Goal: Task Accomplishment & Management: Complete application form

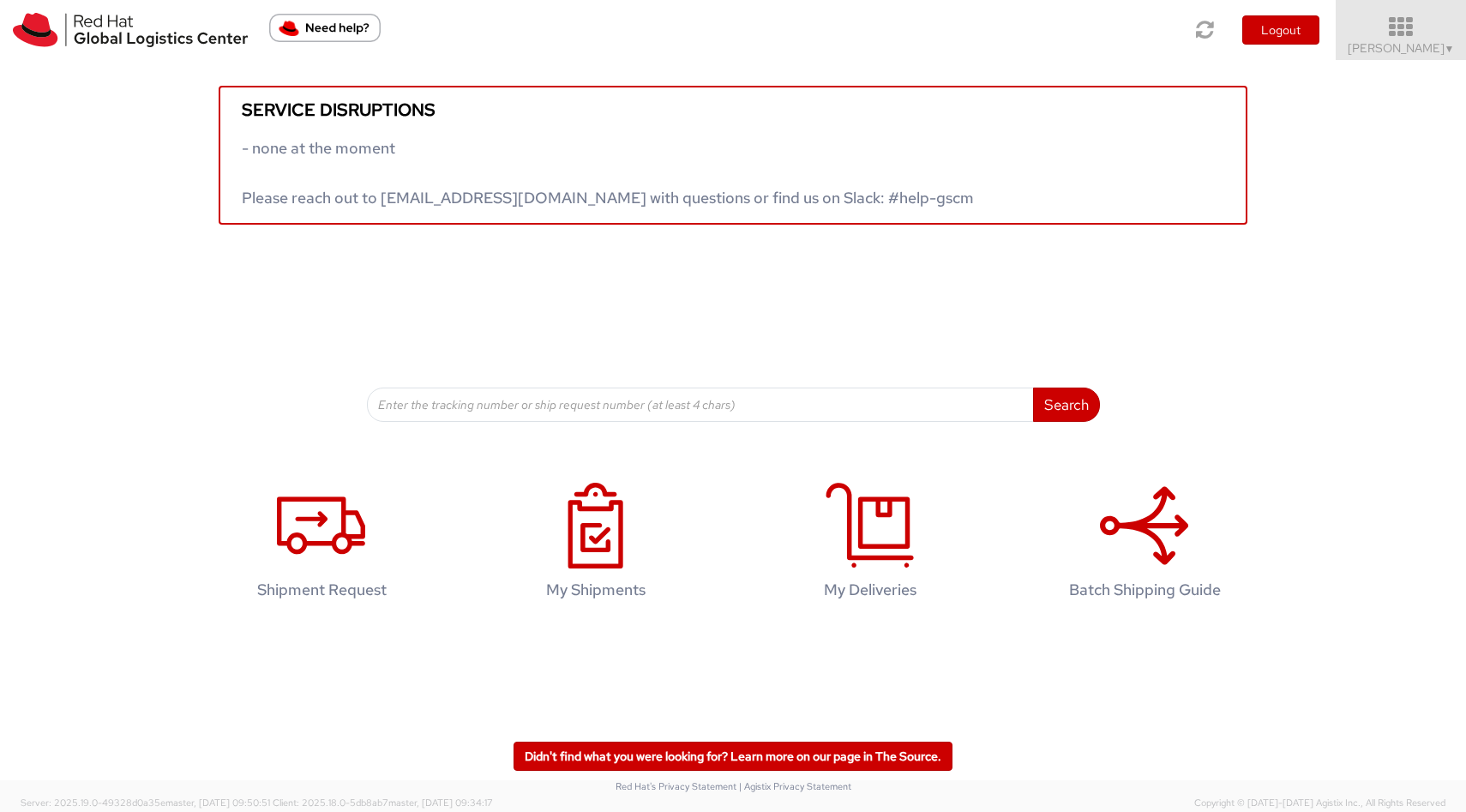
click at [1399, 50] on span "[PERSON_NAME] ▼" at bounding box center [1401, 48] width 107 height 15
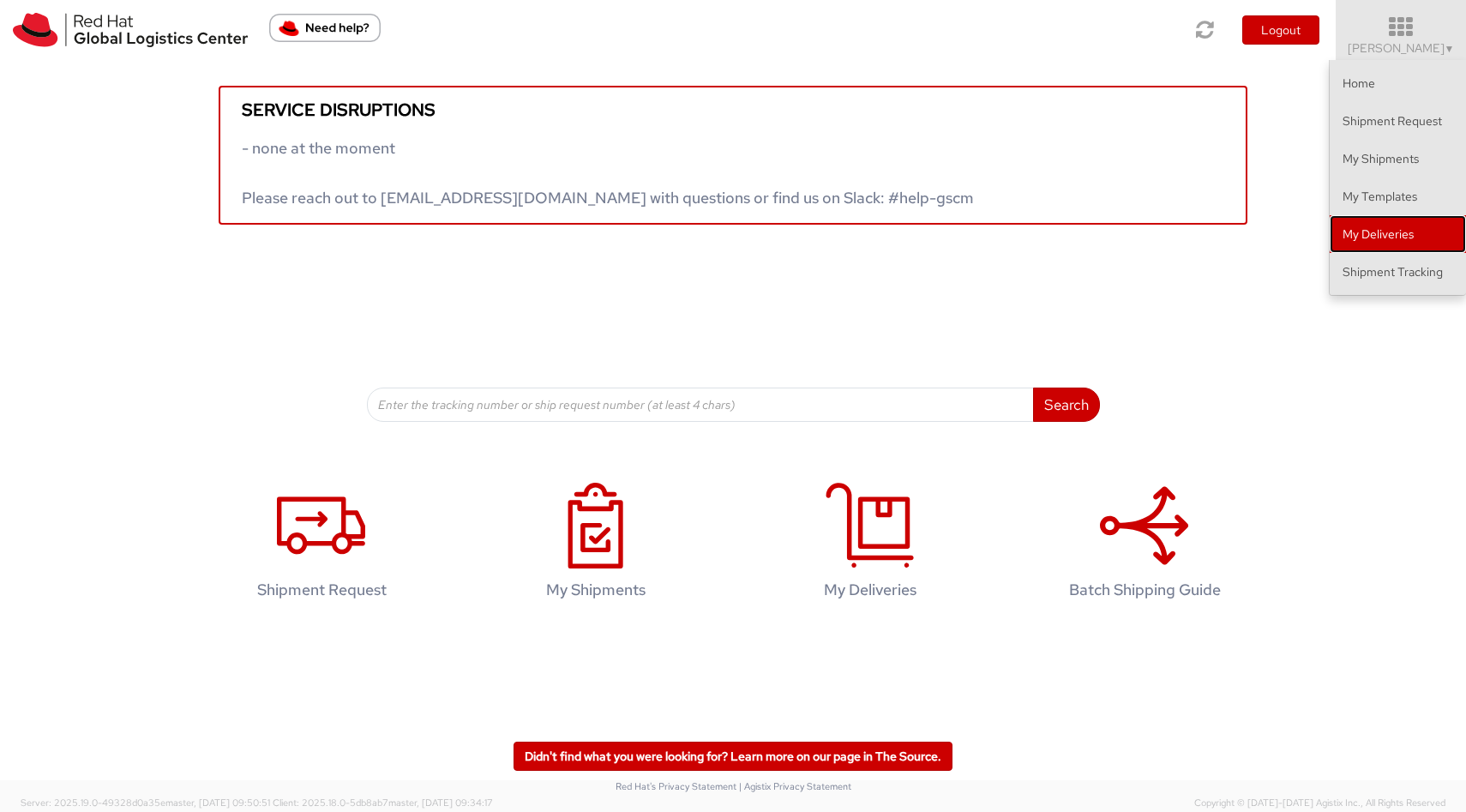
click at [1404, 230] on link "My Deliveries" at bounding box center [1397, 234] width 136 height 38
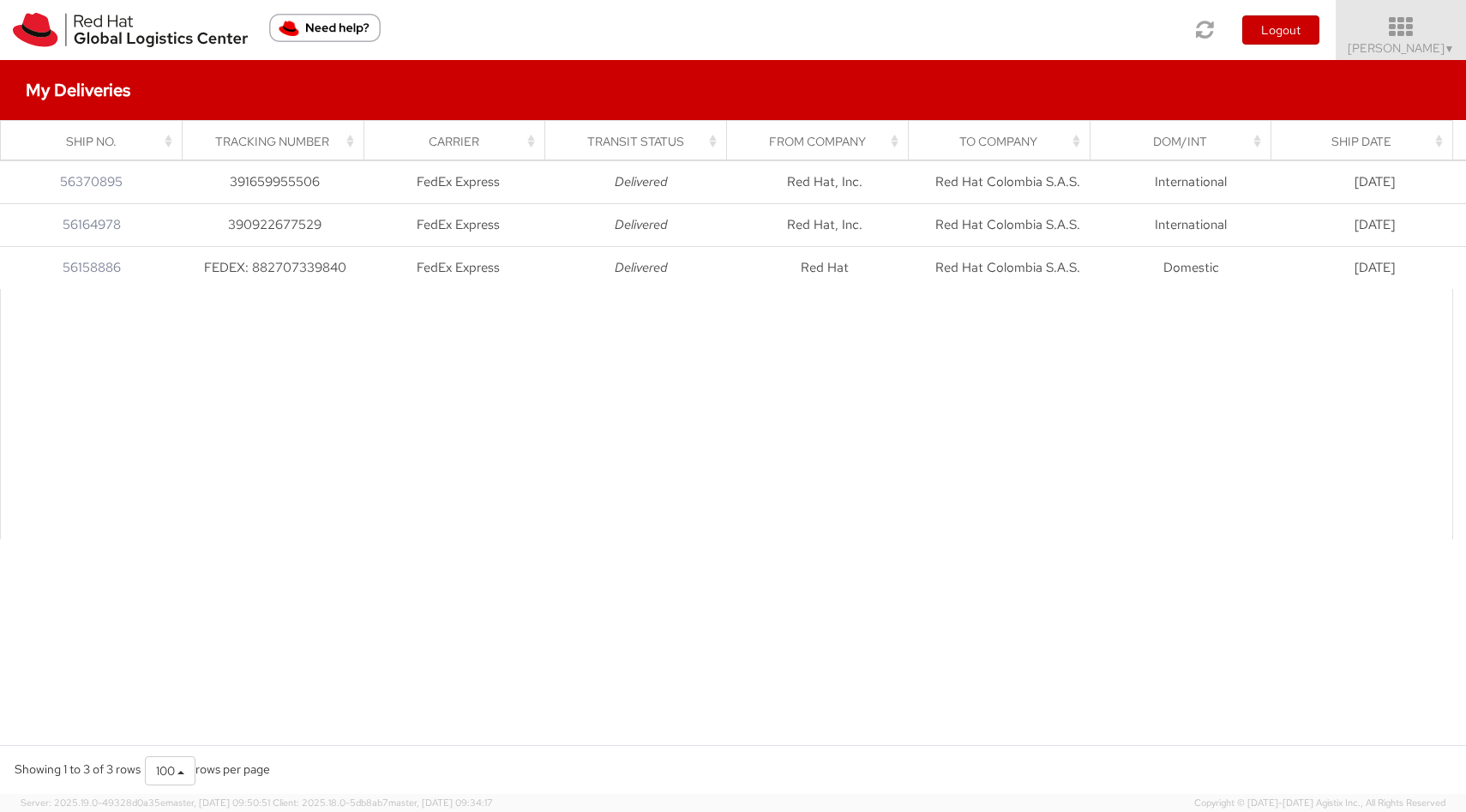
click at [1427, 37] on icon at bounding box center [1401, 27] width 150 height 24
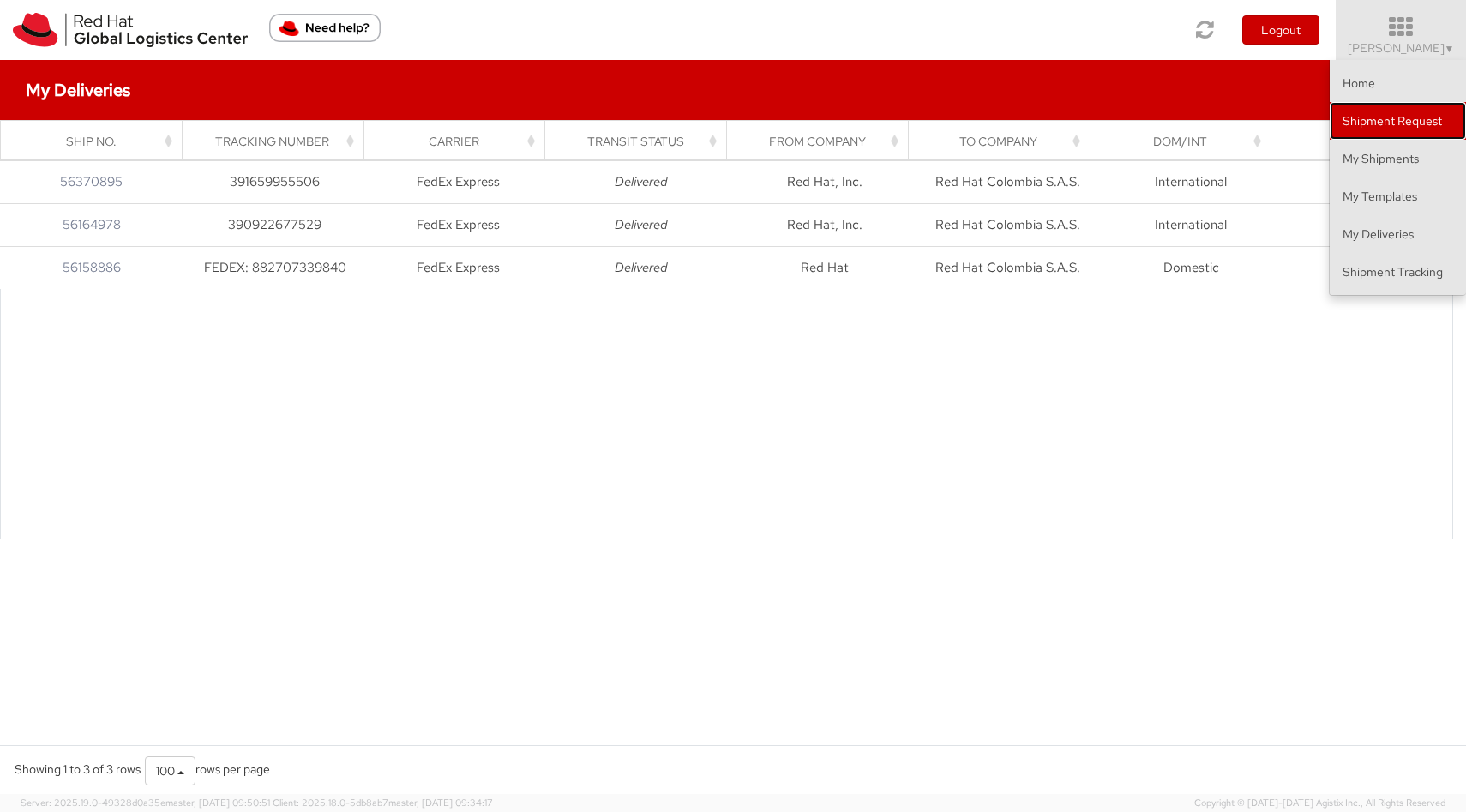
click at [1403, 125] on link "Shipment Request" at bounding box center [1397, 121] width 136 height 38
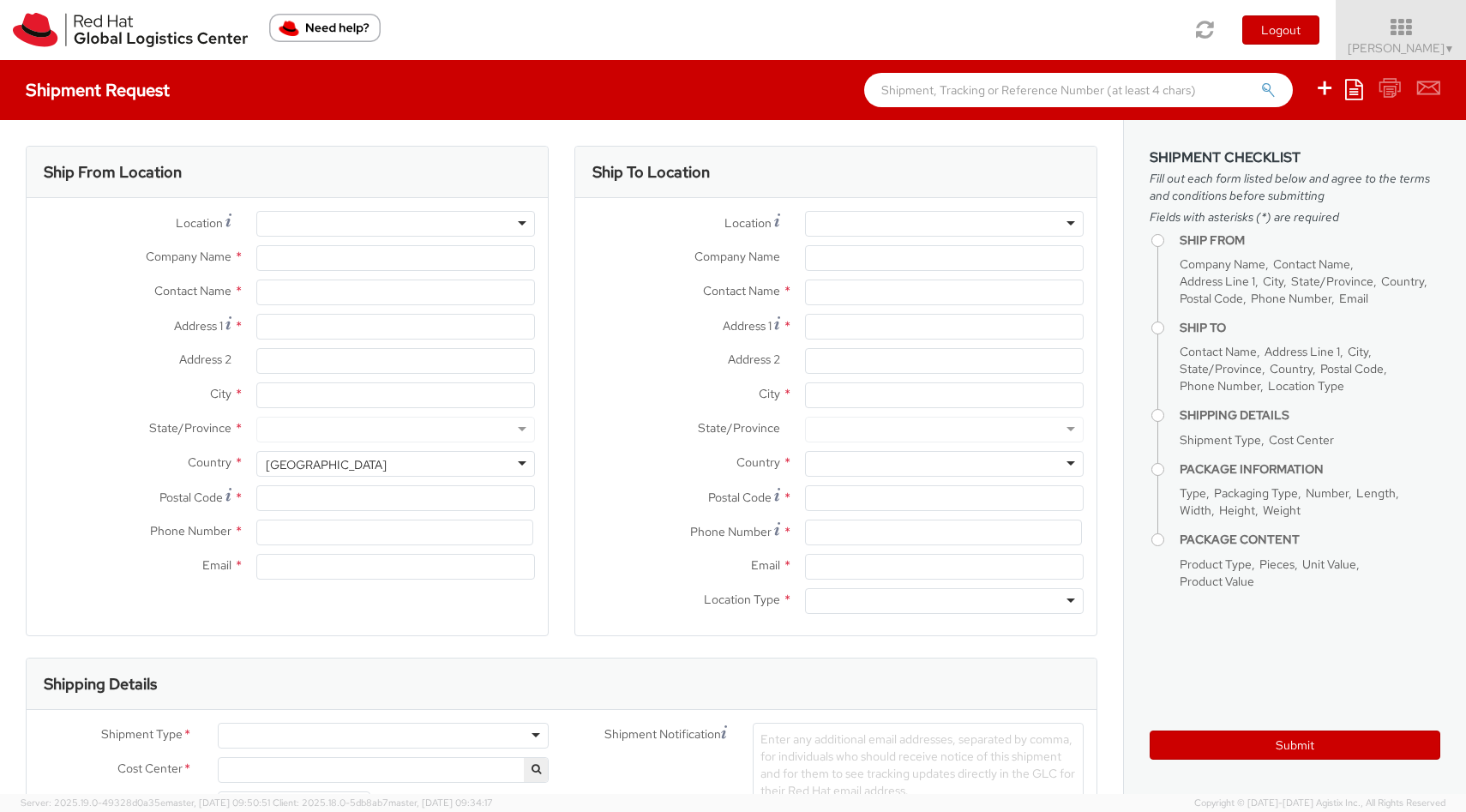
select select
select select "910"
type input "Red Hat Colombia S.A.S."
type input "[PERSON_NAME]"
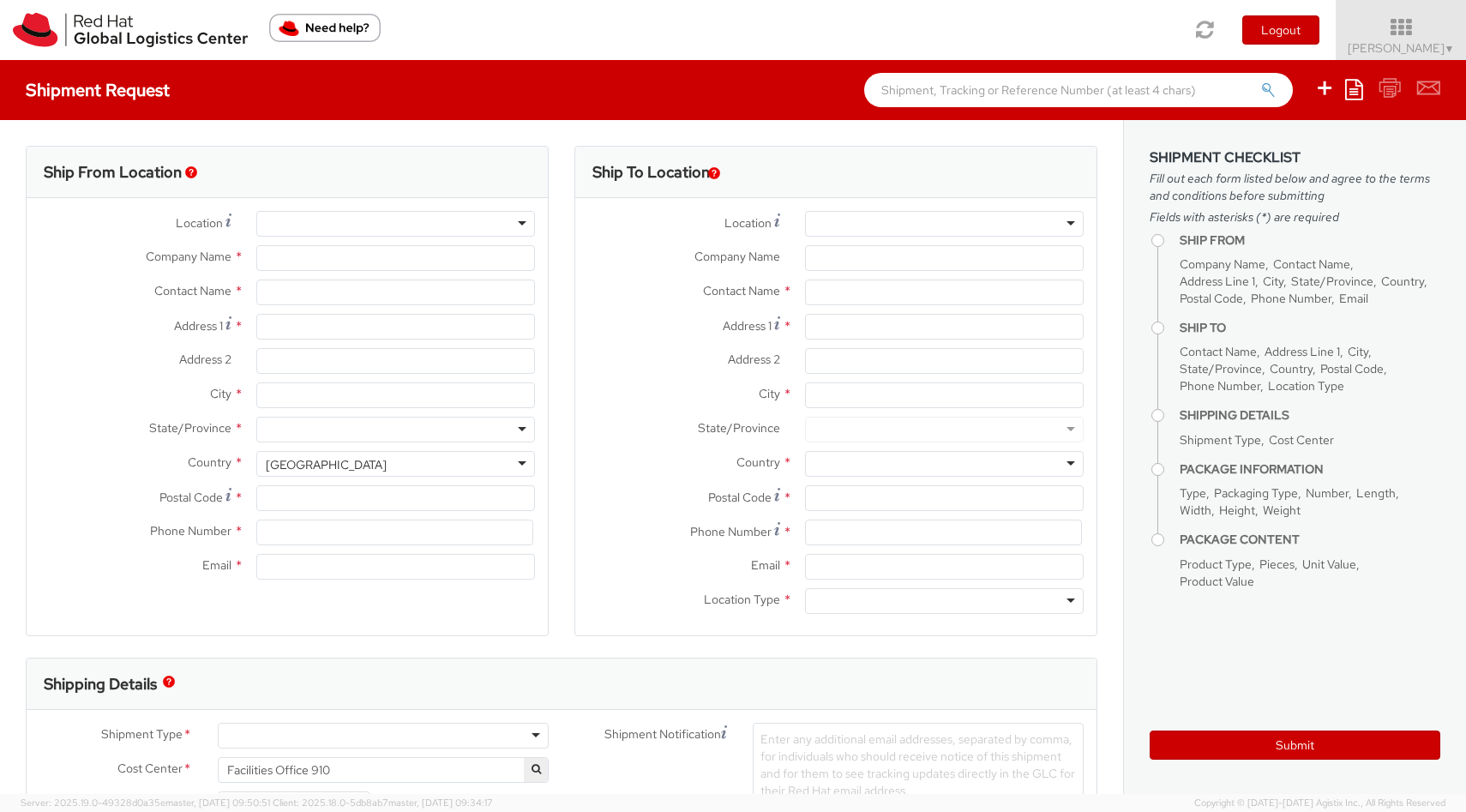
type input "Carrera 9 No. 115-06 #1906"
type input "19th Floor, [PERSON_NAME][GEOGRAPHIC_DATA]"
type input "BOGOTA"
type input "110111"
type input "57 1 5088629"
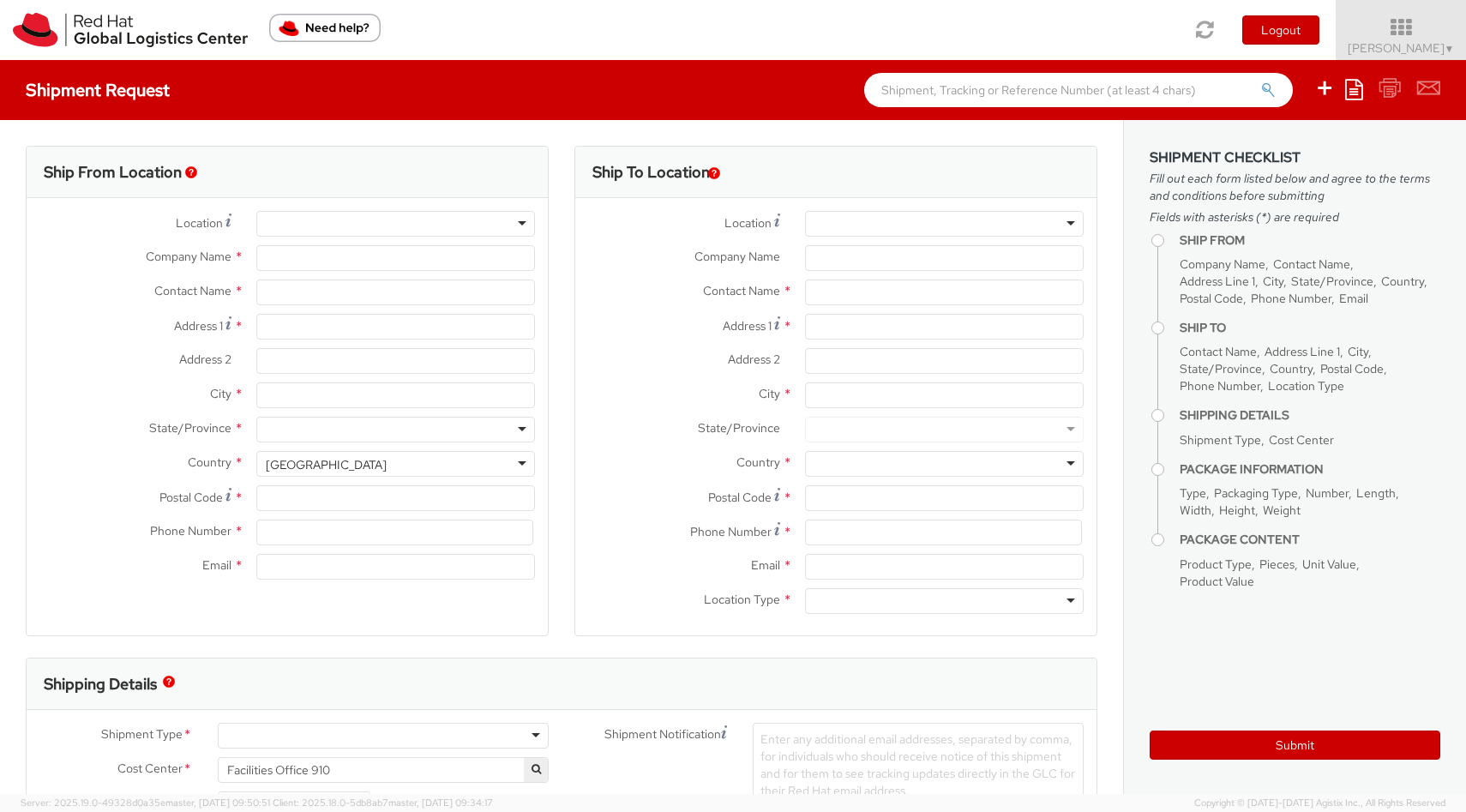
type input "[EMAIL_ADDRESS][DOMAIN_NAME]"
select select "CM"
select select "KGS"
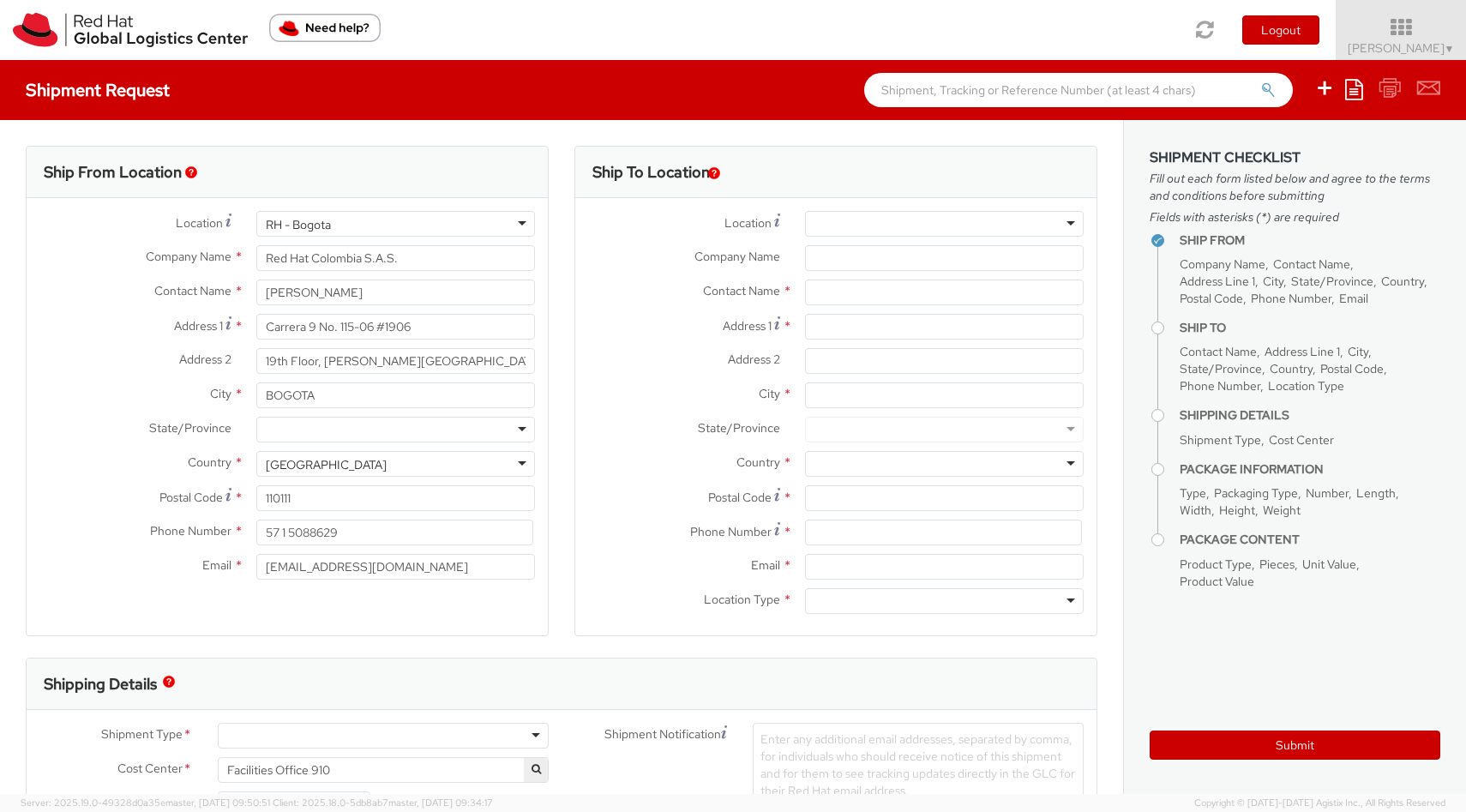
click at [823, 221] on div at bounding box center [944, 224] width 279 height 26
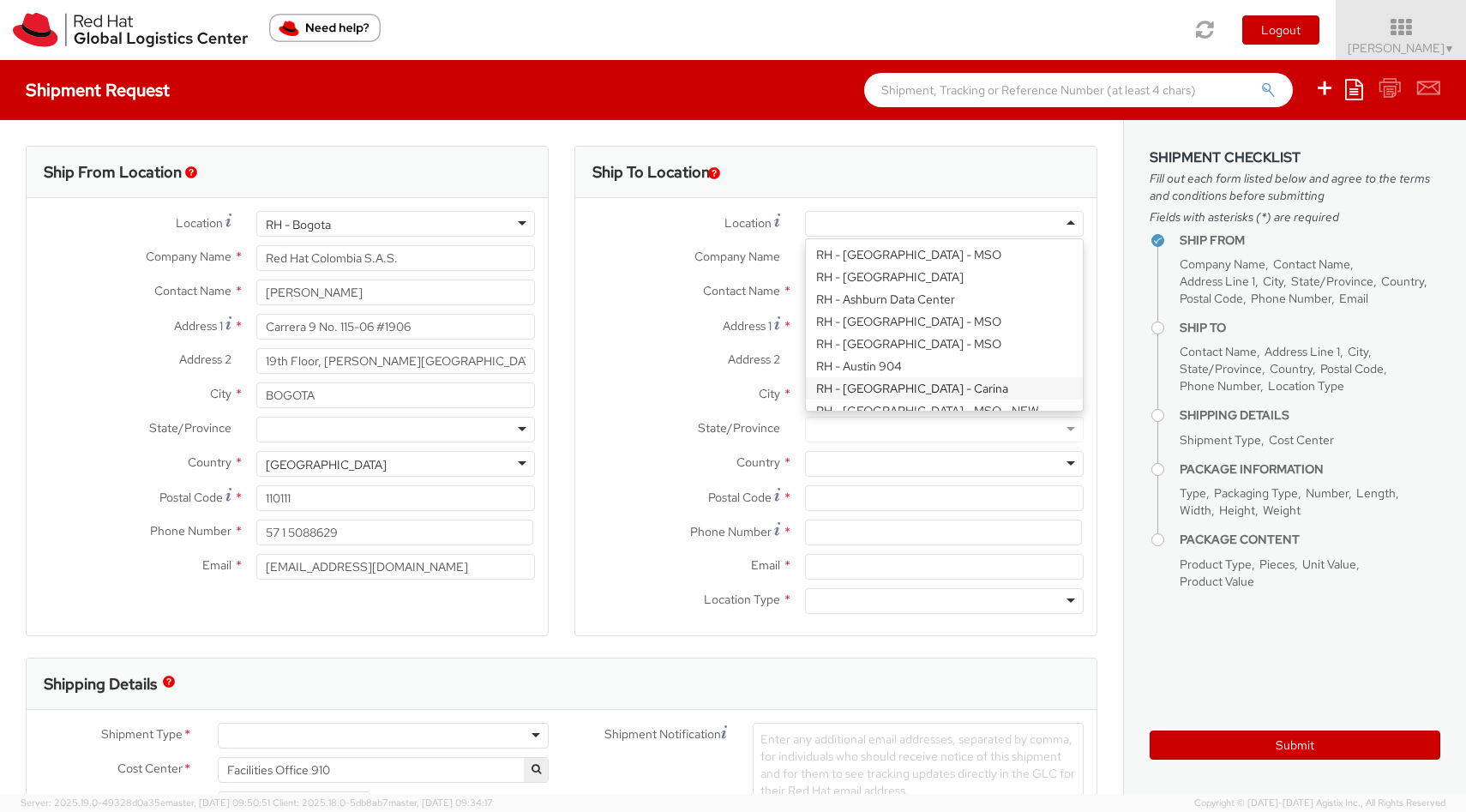
click at [660, 376] on div "Address 2 *" at bounding box center [836, 365] width 521 height 34
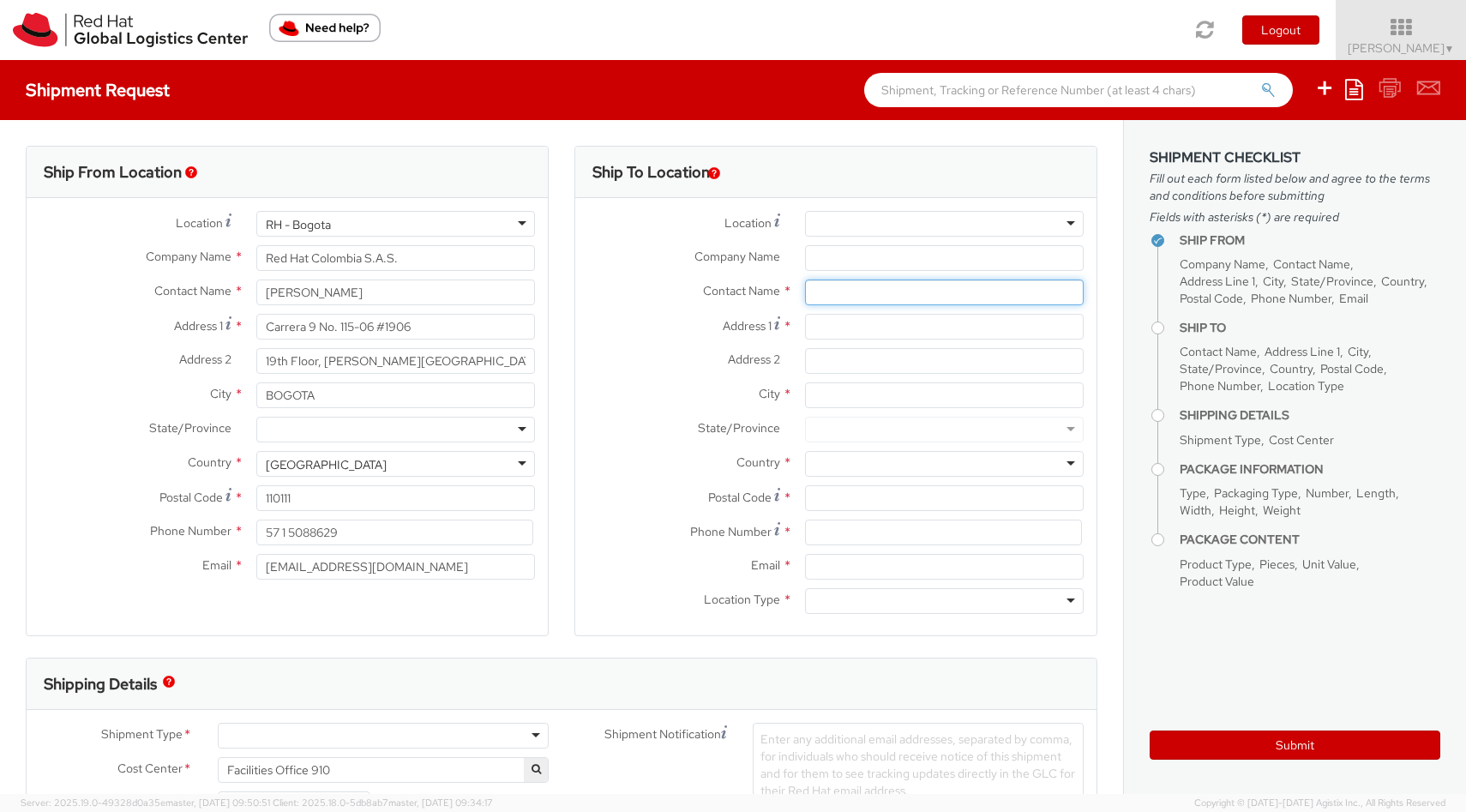
click at [904, 290] on input "text" at bounding box center [944, 292] width 279 height 26
type input "[PERSON_NAME]"
click at [930, 318] on strong "[PERSON_NAME]" at bounding box center [920, 324] width 99 height 15
type input "Red Hat"
type input "[PERSON_NAME]"
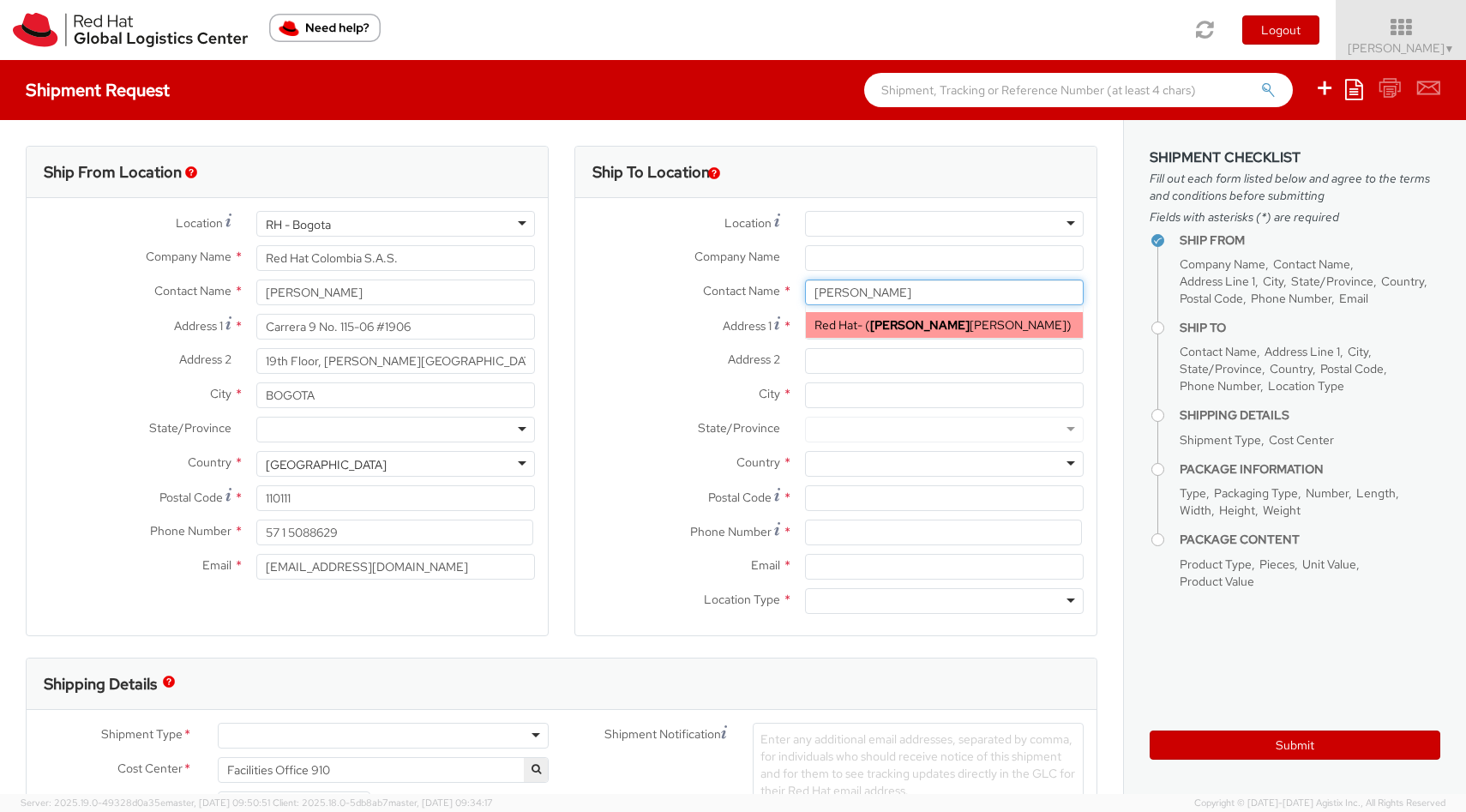
type input "[EMAIL_ADDRESS][DOMAIN_NAME]"
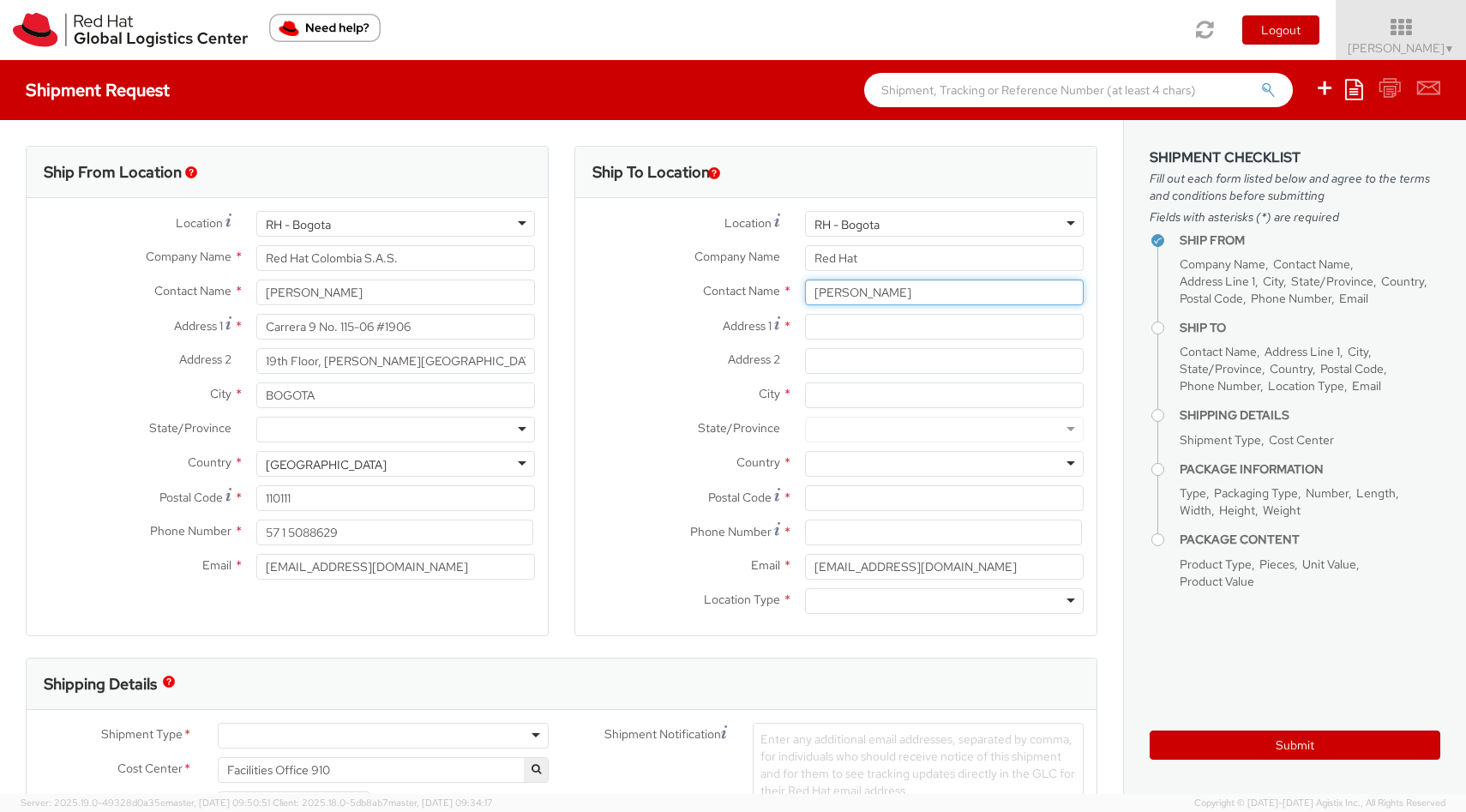
type input "[PERSON_NAME]"
click at [830, 317] on input "Address 1 *" at bounding box center [944, 326] width 279 height 26
paste input "[URL][DOMAIN_NAME]"
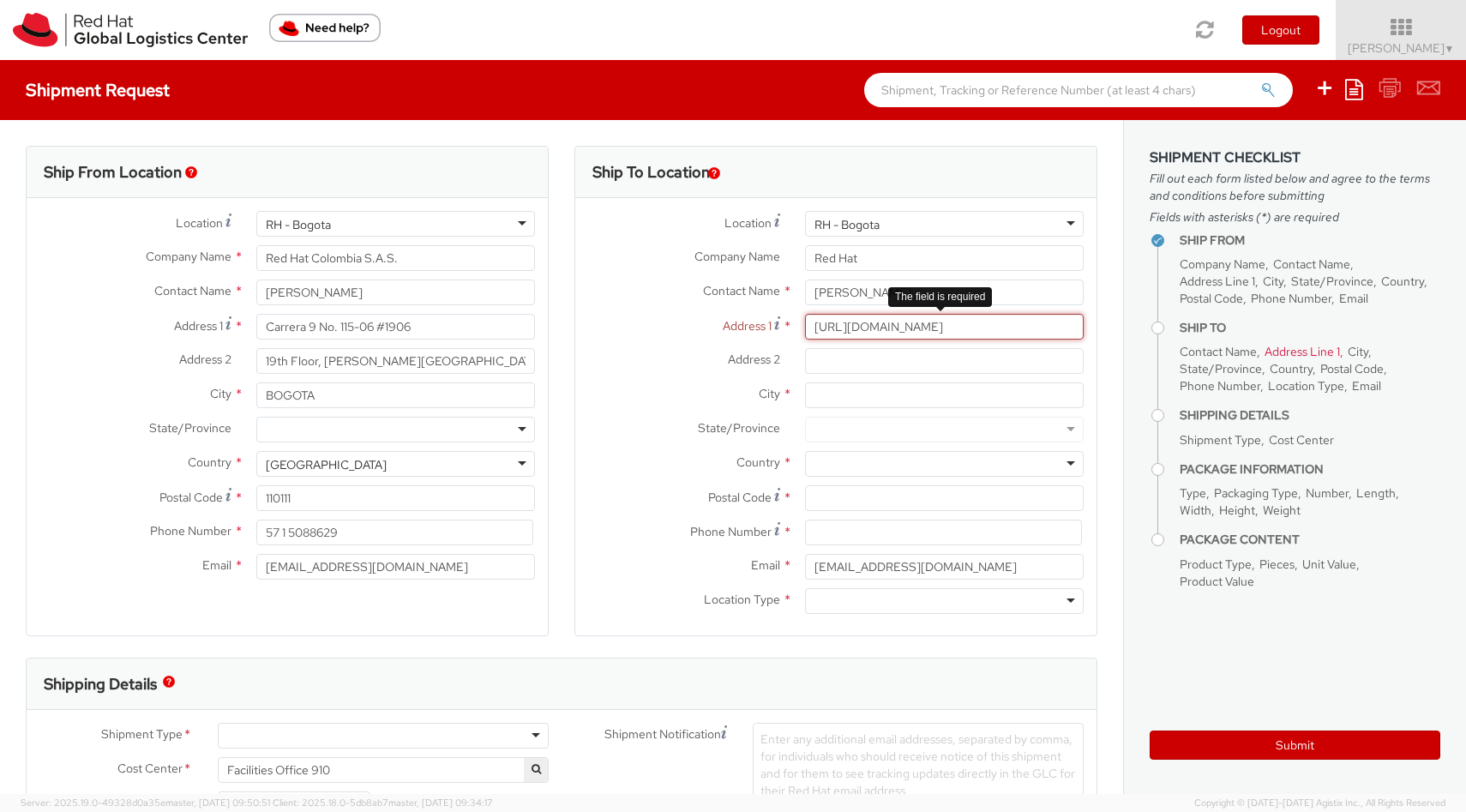
scroll to position [0, 112]
click at [917, 332] on input "[URL][DOMAIN_NAME]" at bounding box center [944, 326] width 279 height 26
drag, startPoint x: 1039, startPoint y: 328, endPoint x: 988, endPoint y: 333, distance: 51.2
click at [989, 332] on input "[URL][DOMAIN_NAME]" at bounding box center [944, 326] width 279 height 26
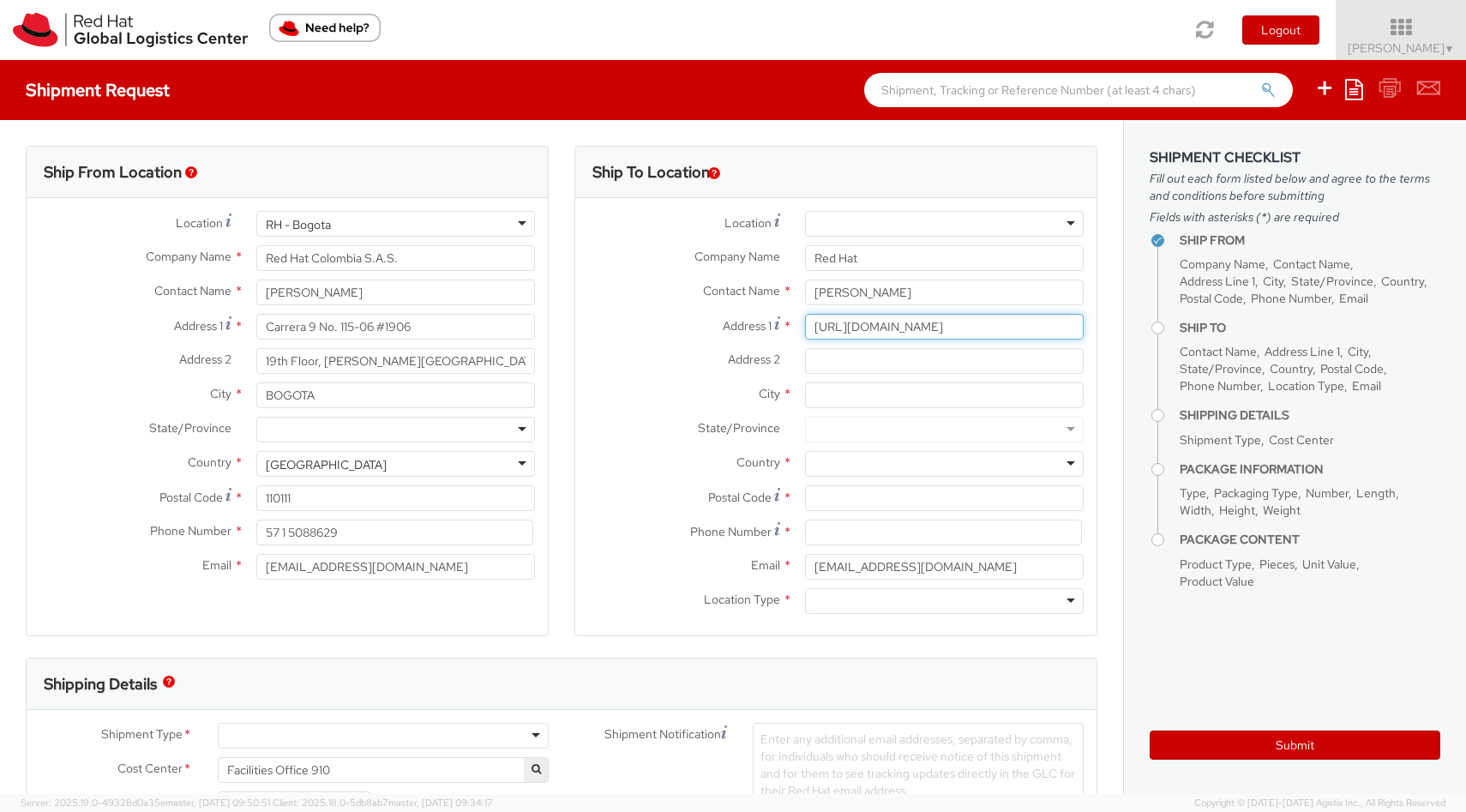
click at [1029, 322] on input "[URL][DOMAIN_NAME]" at bounding box center [944, 326] width 279 height 26
type input "h"
paste input "Conjunto Quintas [GEOGRAPHIC_DATA], Casa 36"
type input "Conjunto Quintas [GEOGRAPHIC_DATA], Casa 36"
click at [863, 360] on input "Address 2 *" at bounding box center [944, 360] width 279 height 26
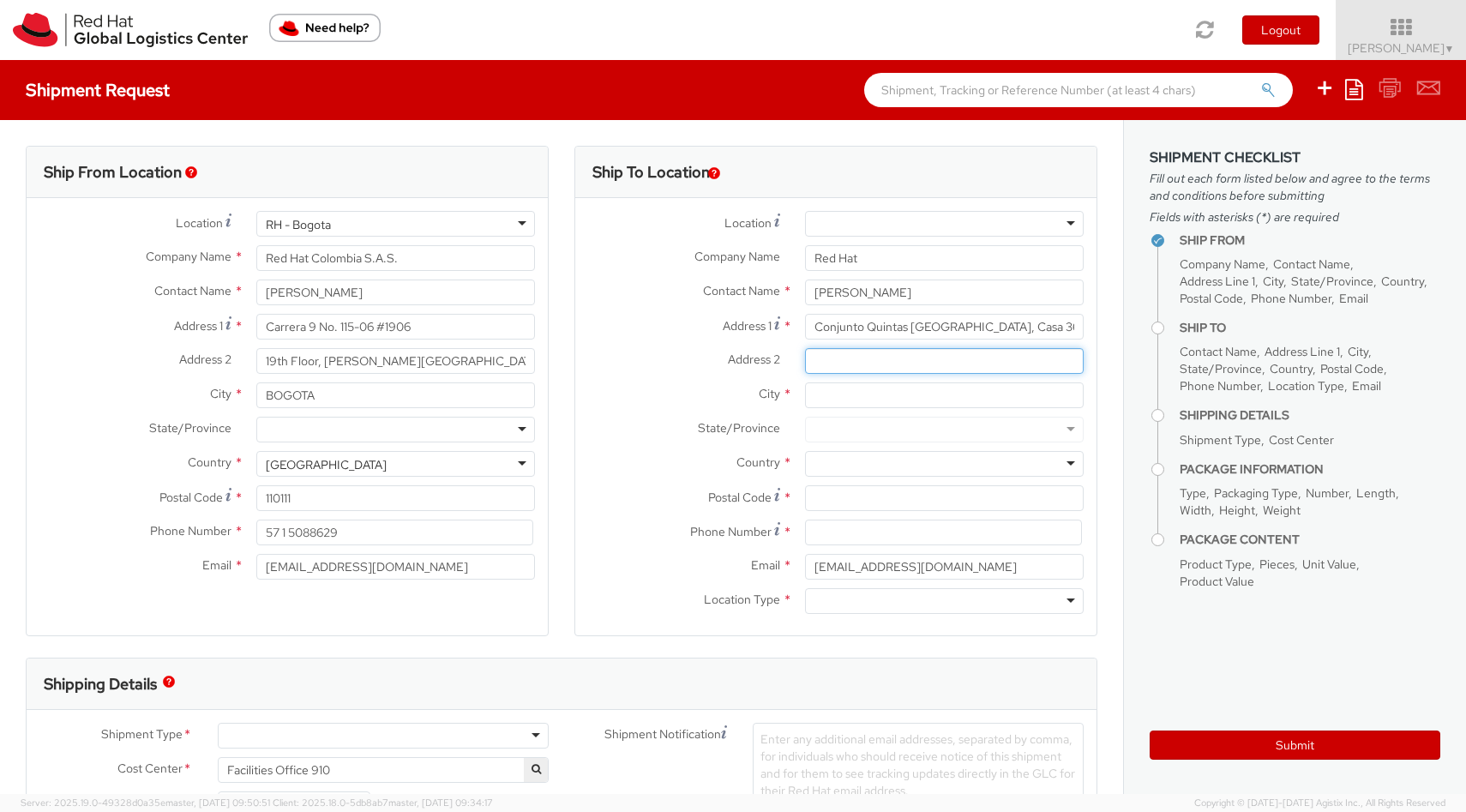
paste input "[PERSON_NAME], Chía,"
type input "[PERSON_NAME], Chía,"
click at [842, 397] on input "City *" at bounding box center [944, 395] width 279 height 26
drag, startPoint x: 923, startPoint y: 360, endPoint x: 887, endPoint y: 362, distance: 36.1
click at [887, 362] on input "[PERSON_NAME], Chía," at bounding box center [944, 360] width 279 height 26
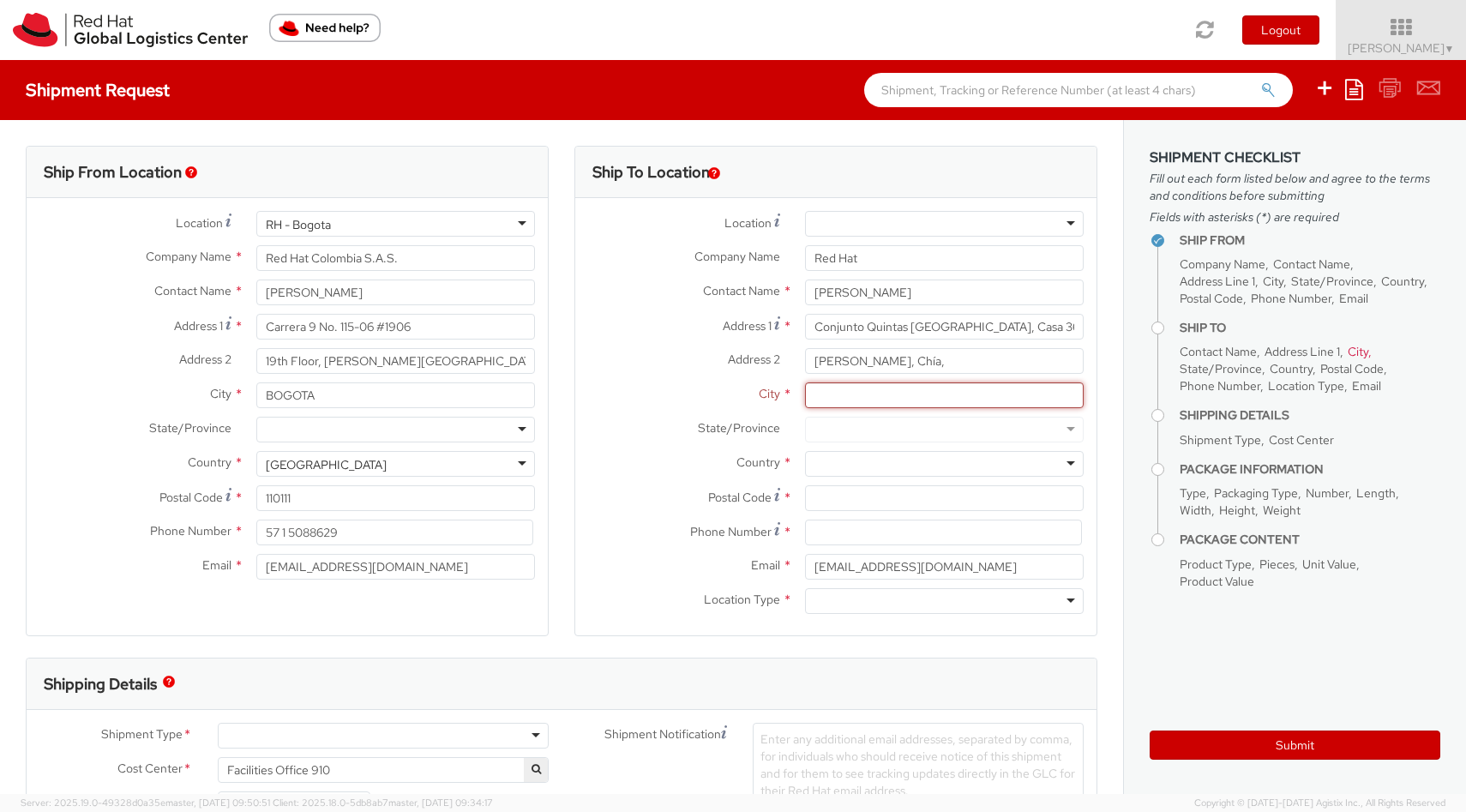
click at [850, 399] on input "City *" at bounding box center [944, 395] width 279 height 26
paste input "Chía,"
type input "Chía,"
click at [1058, 426] on div at bounding box center [944, 429] width 279 height 26
click at [1060, 465] on div at bounding box center [944, 463] width 279 height 26
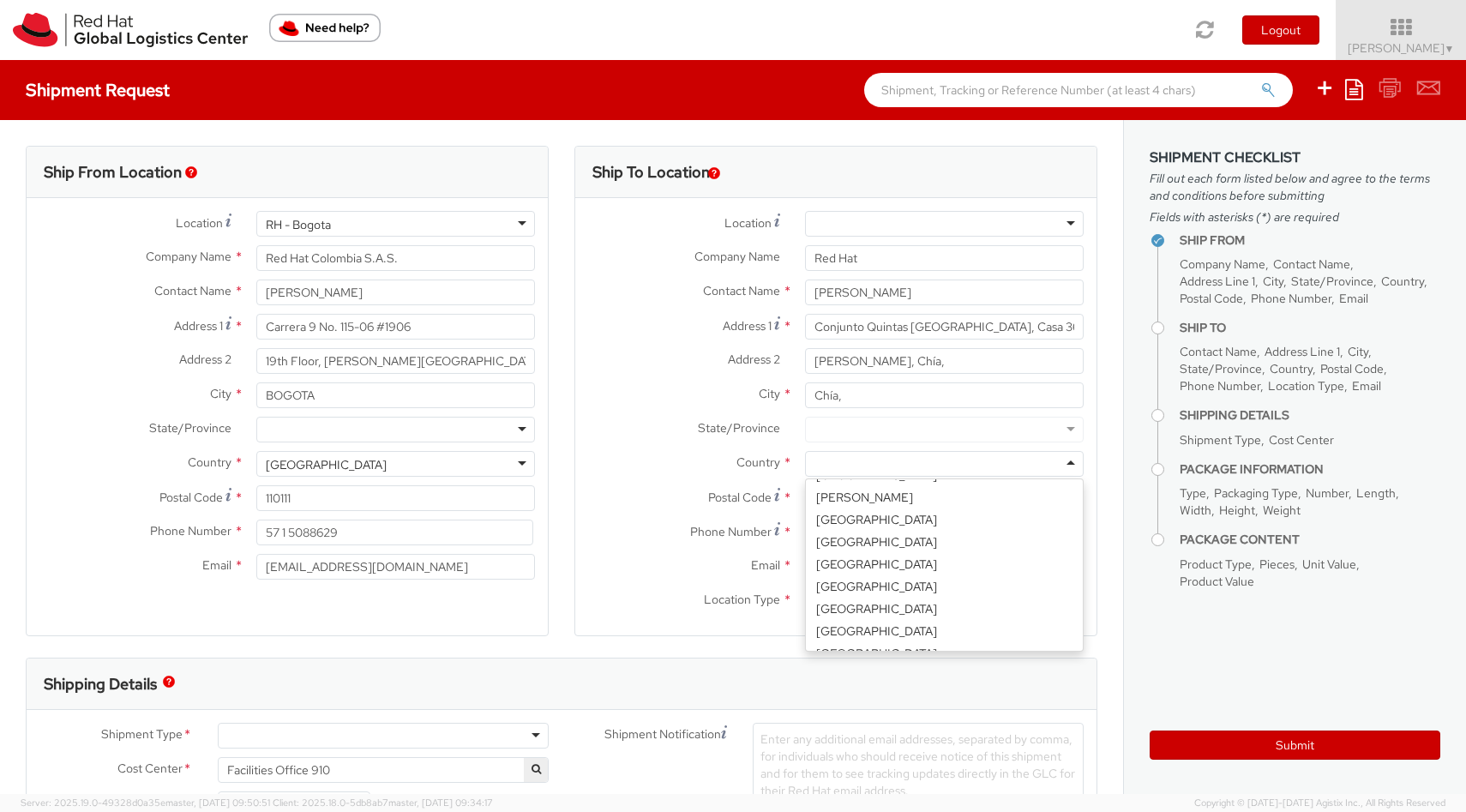
scroll to position [892, 0]
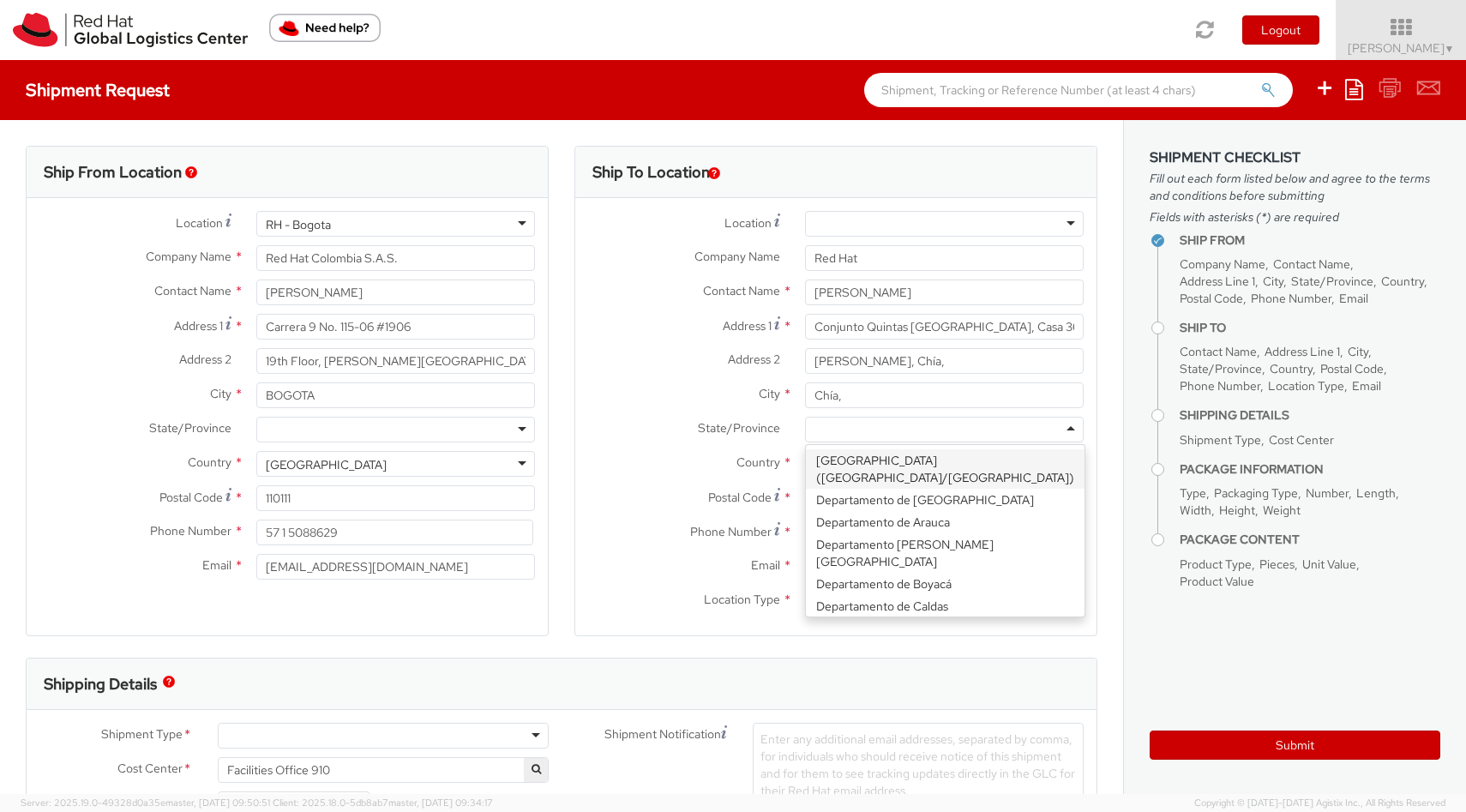
click at [1056, 429] on div at bounding box center [944, 429] width 279 height 26
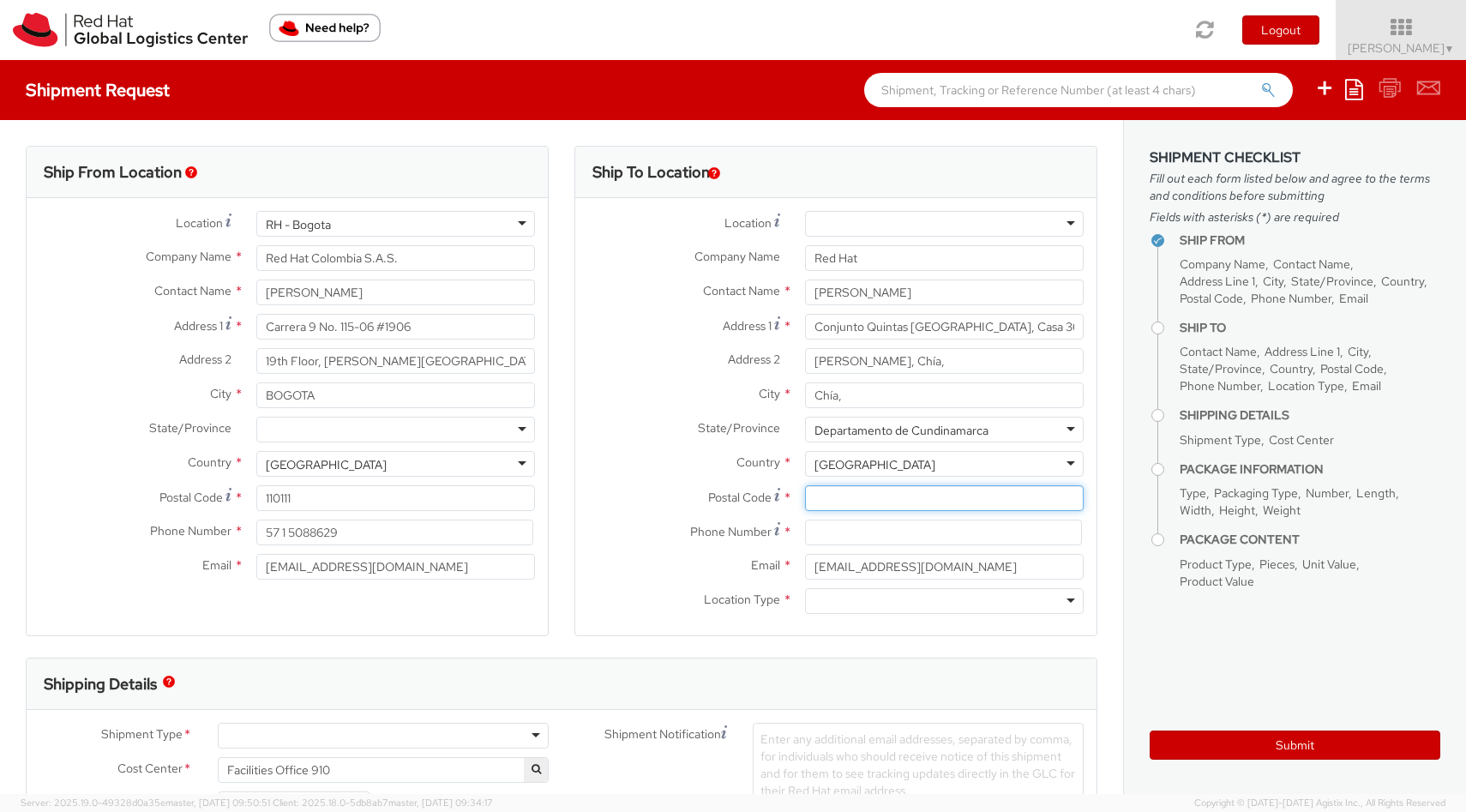
click at [828, 499] on input "Postal Code *" at bounding box center [944, 497] width 279 height 26
paste input "250007"
type input "250007"
click at [820, 537] on input at bounding box center [943, 532] width 277 height 26
paste input "3007043075"
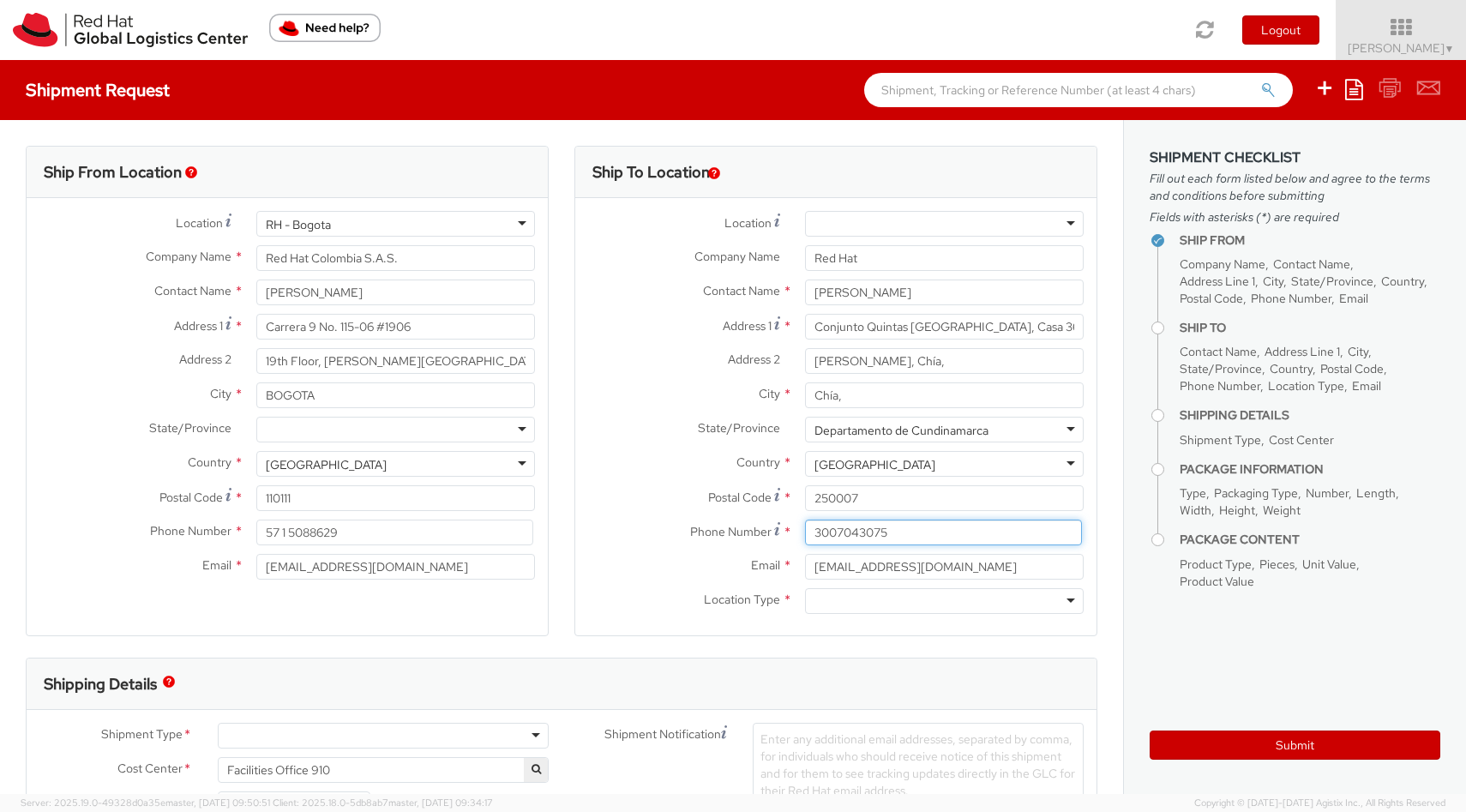
type input "3007043075"
click at [1055, 599] on div at bounding box center [944, 600] width 279 height 26
click at [1058, 602] on div "Business" at bounding box center [944, 600] width 279 height 26
click at [913, 634] on div "Location * [GEOGRAPHIC_DATA] - [GEOGRAPHIC_DATA] - [GEOGRAPHIC_DATA] [GEOGRAPHI…" at bounding box center [836, 416] width 521 height 437
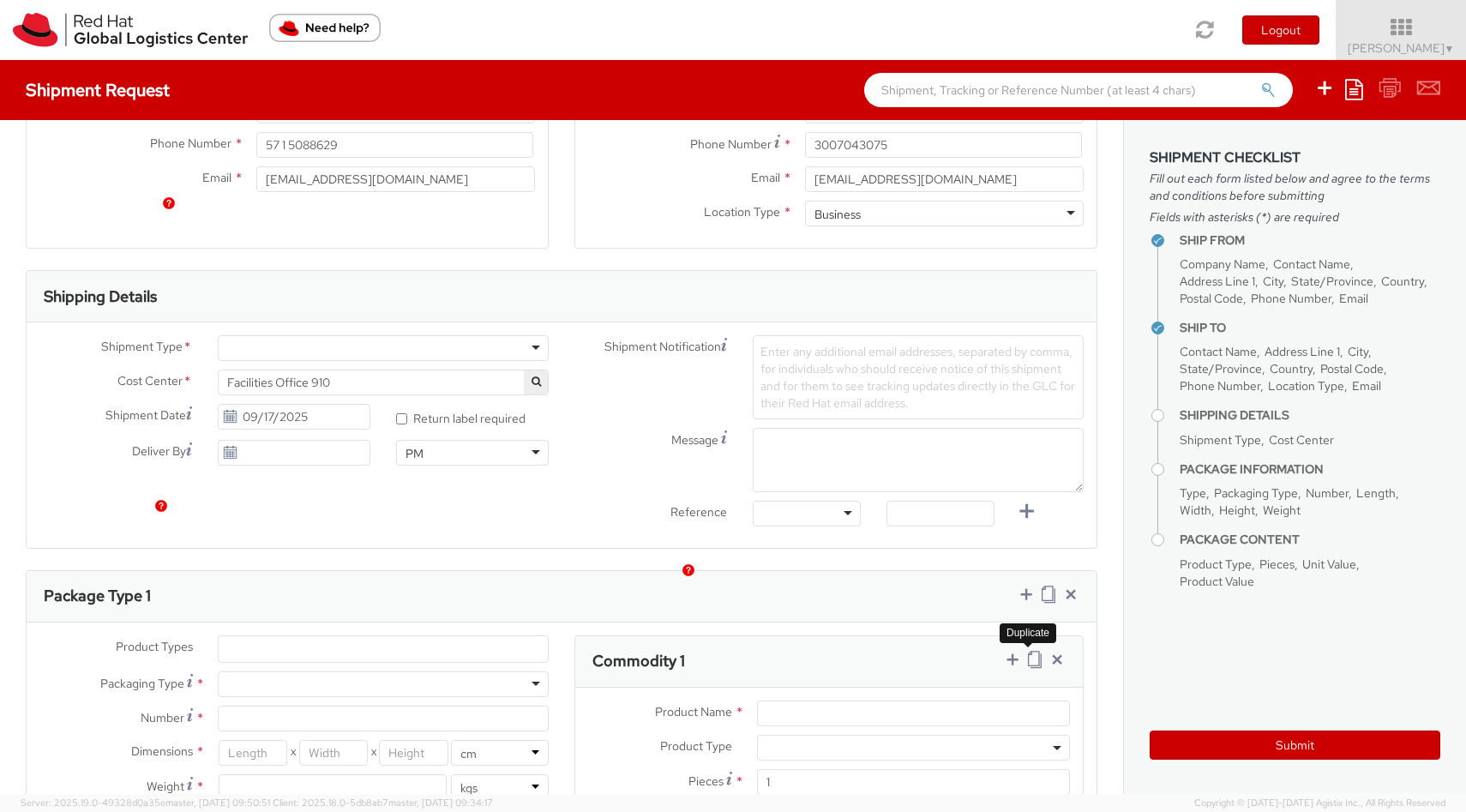
scroll to position [479, 0]
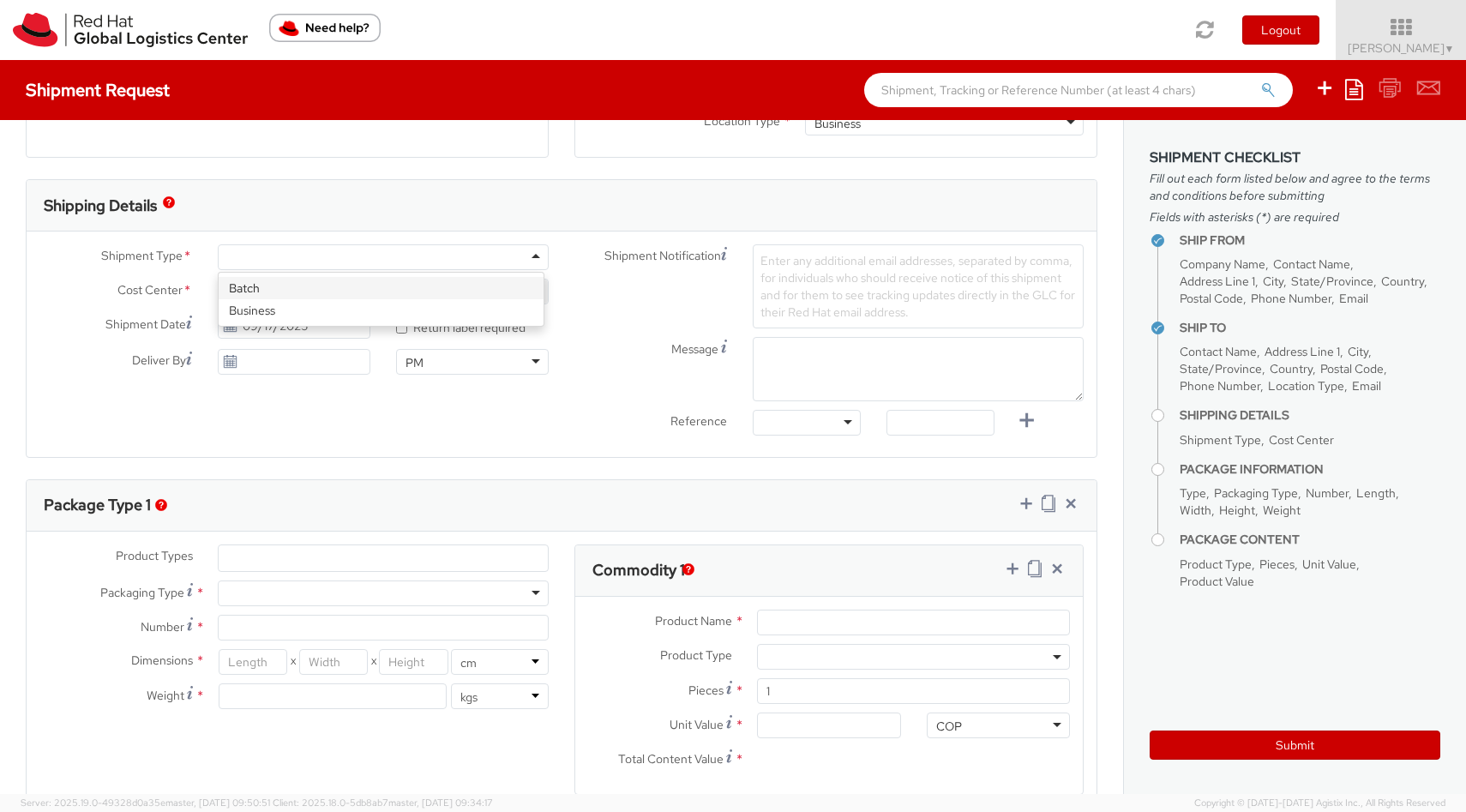
click at [532, 260] on div at bounding box center [383, 257] width 331 height 26
click at [361, 297] on span "Facilities Office 910" at bounding box center [383, 291] width 312 height 15
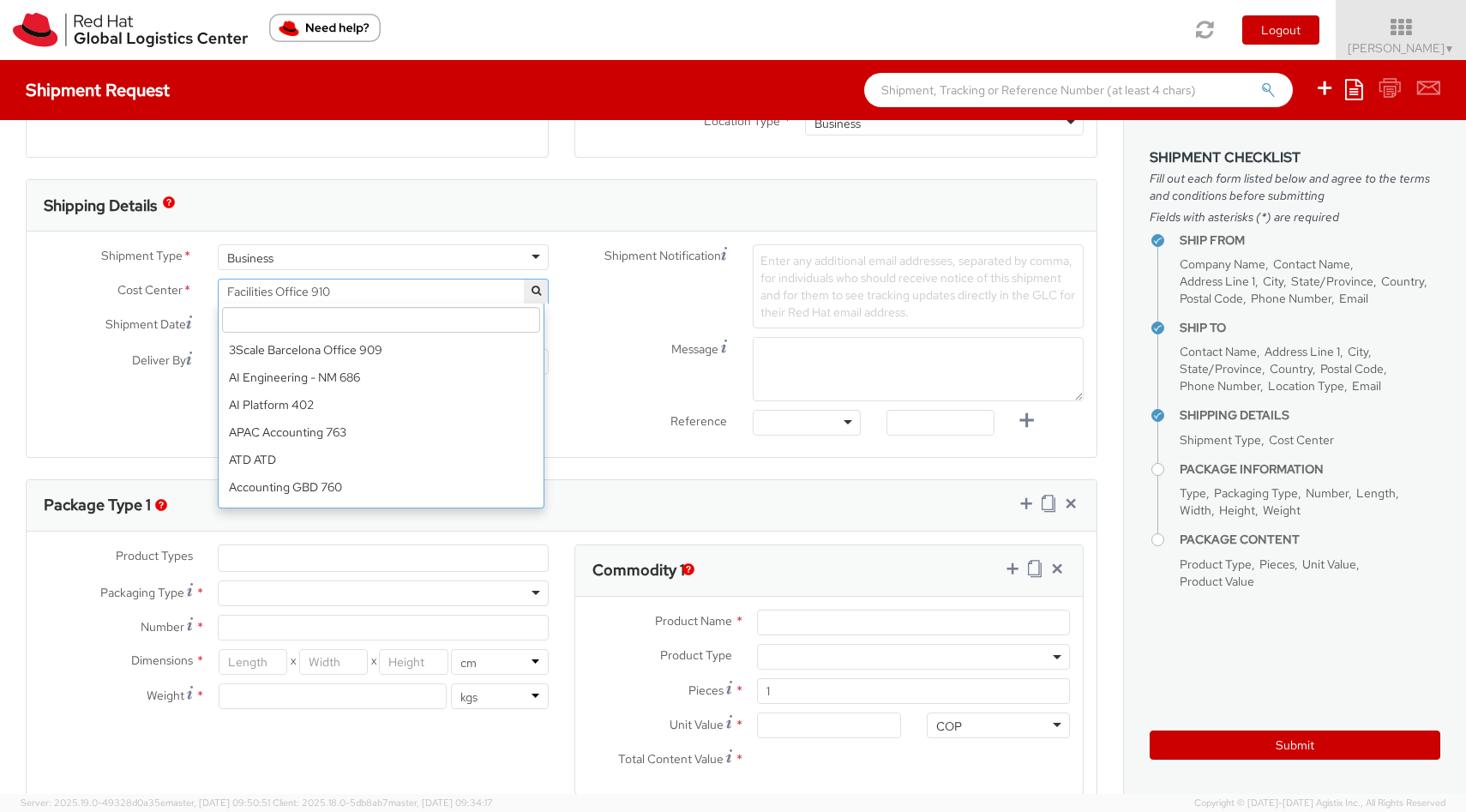
scroll to position [7780, 0]
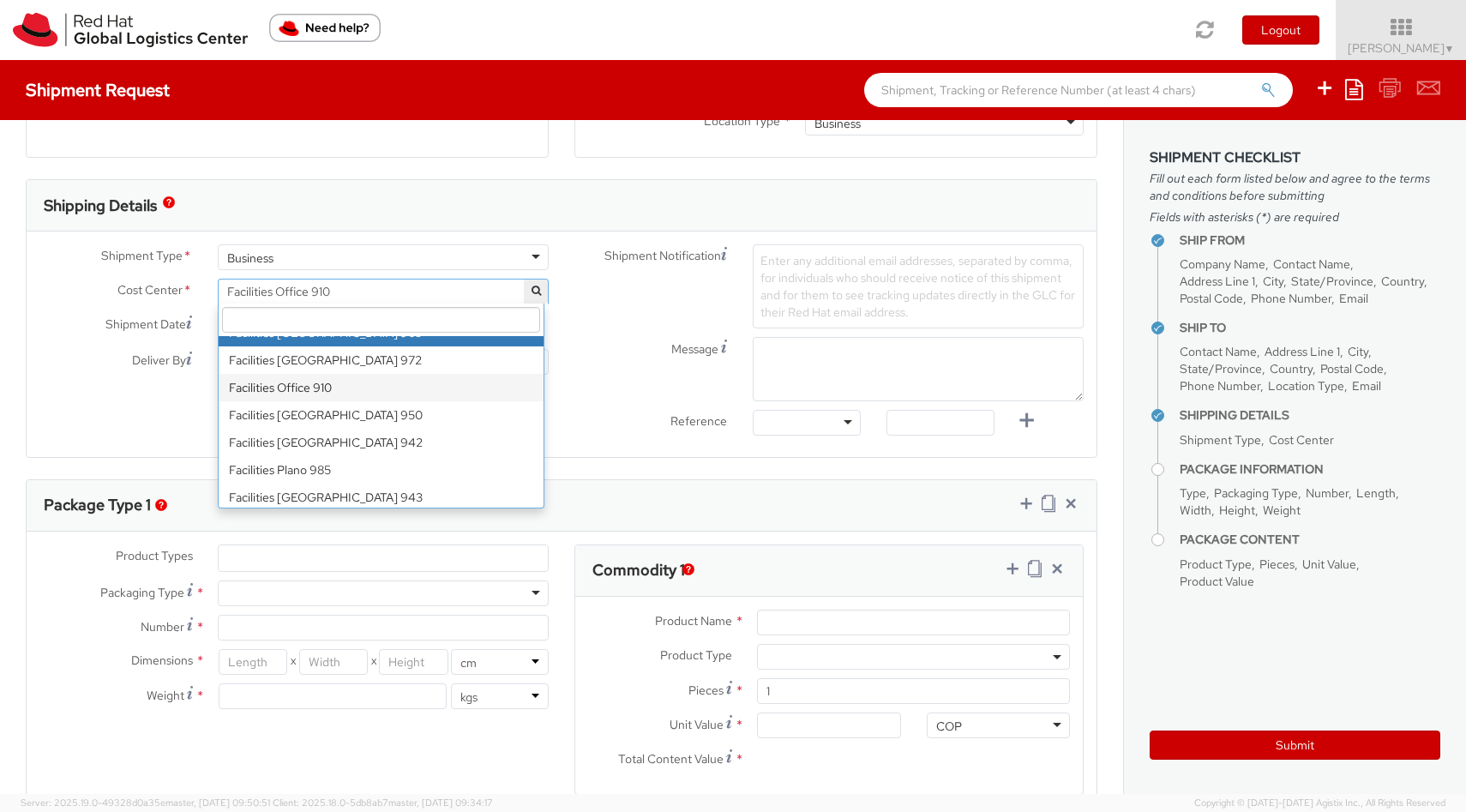
click at [431, 314] on input "search" at bounding box center [380, 320] width 318 height 26
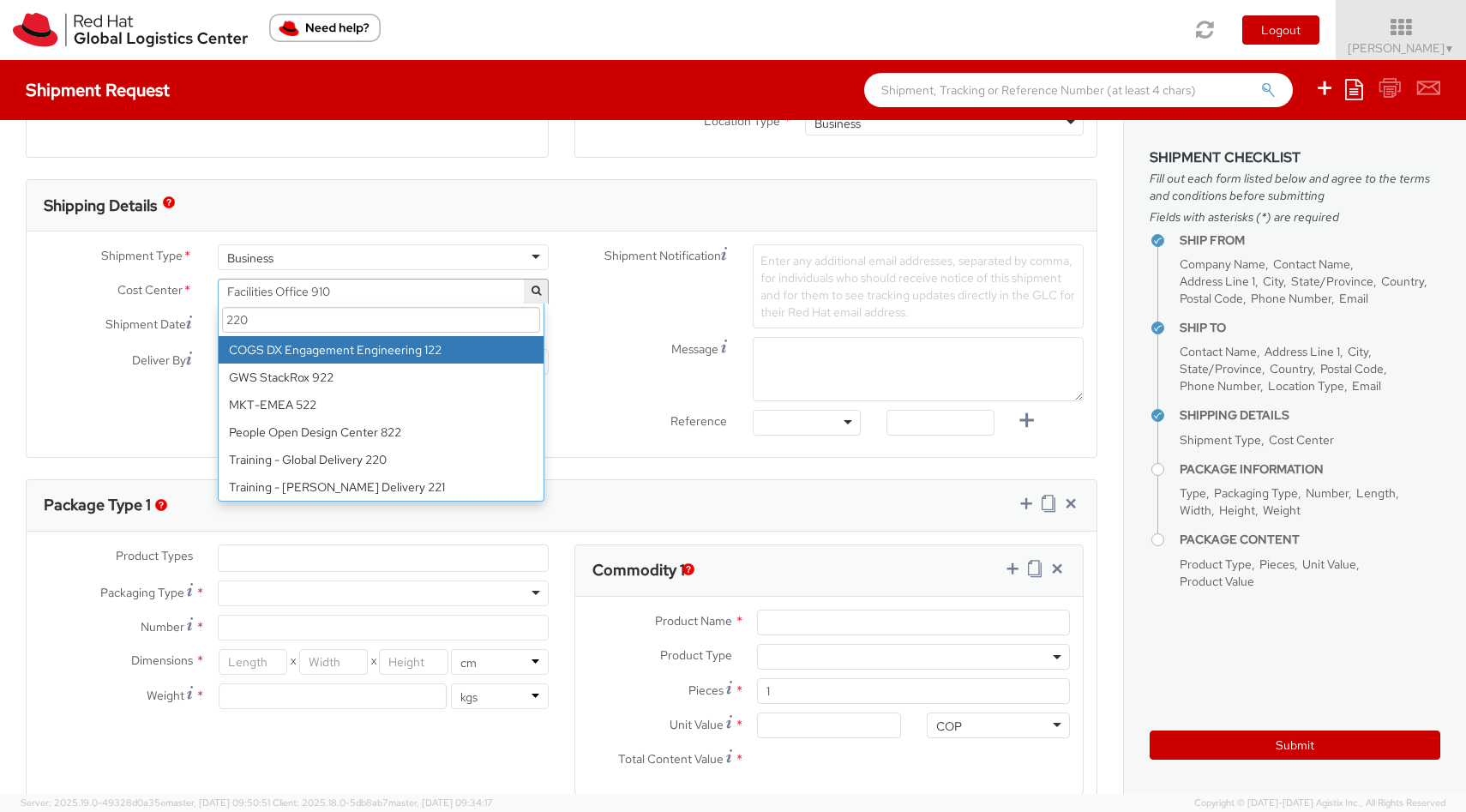
scroll to position [0, 0]
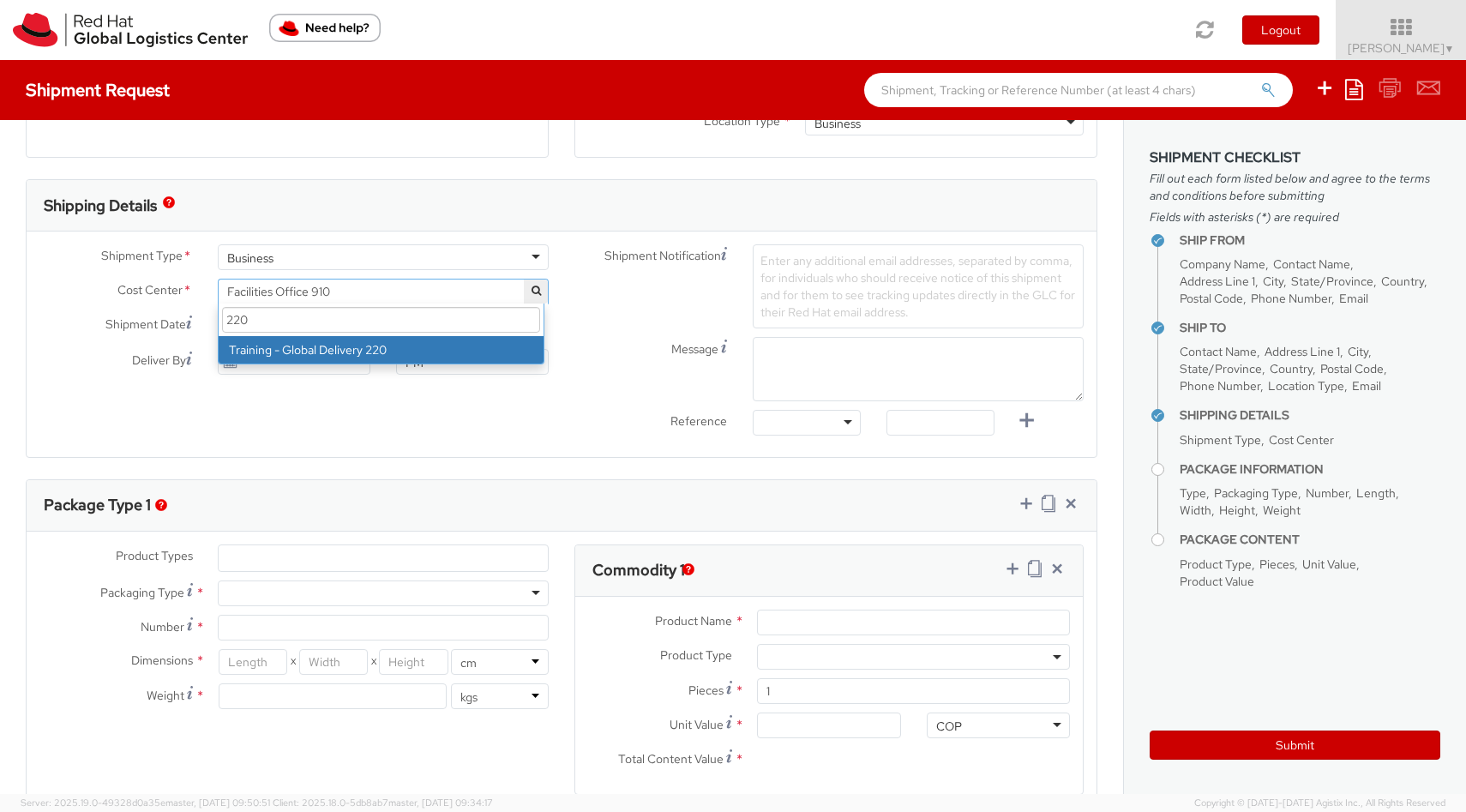
type input "220"
select select "220"
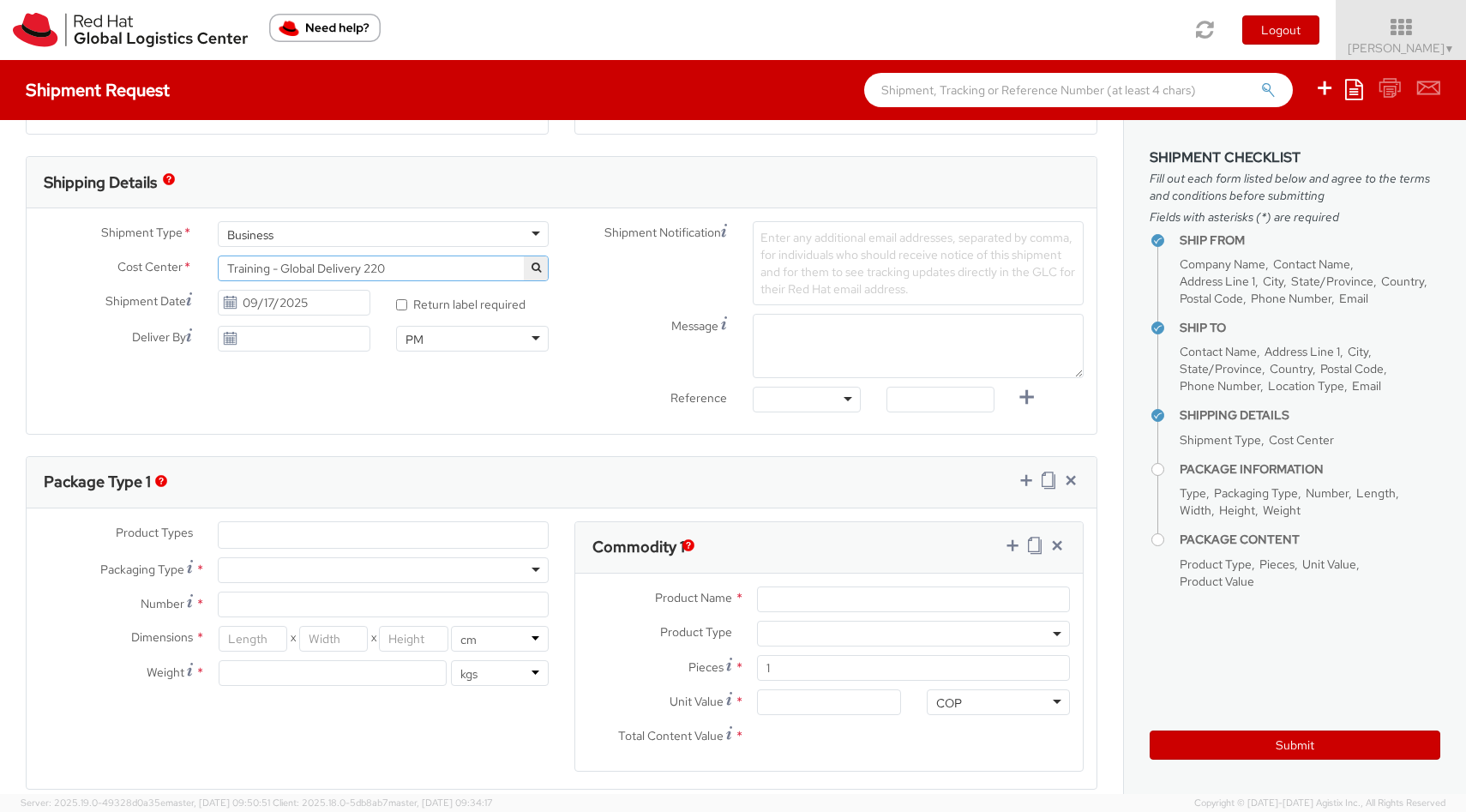
scroll to position [502, 0]
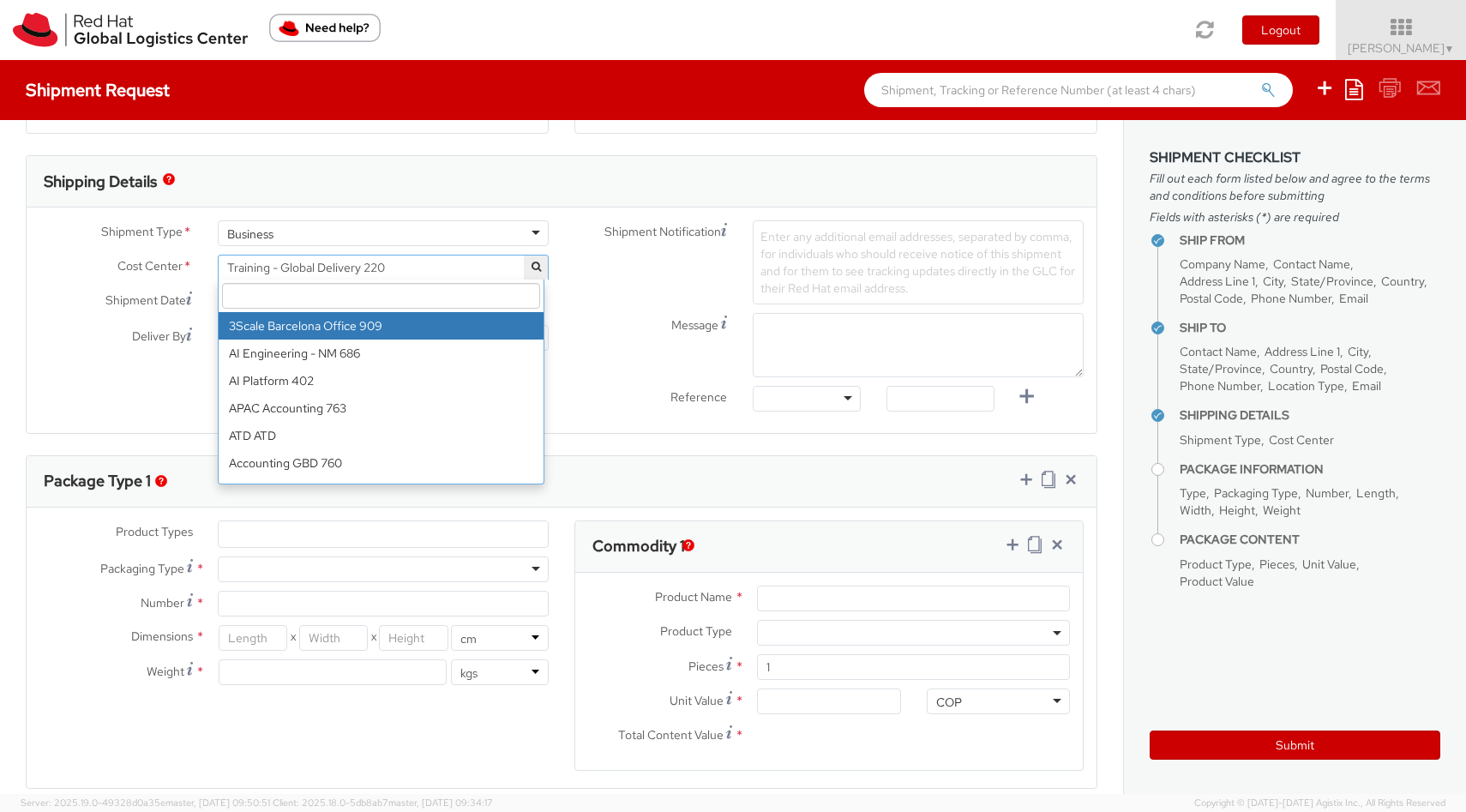
click at [447, 274] on span "Training - Global Delivery 220" at bounding box center [383, 267] width 312 height 15
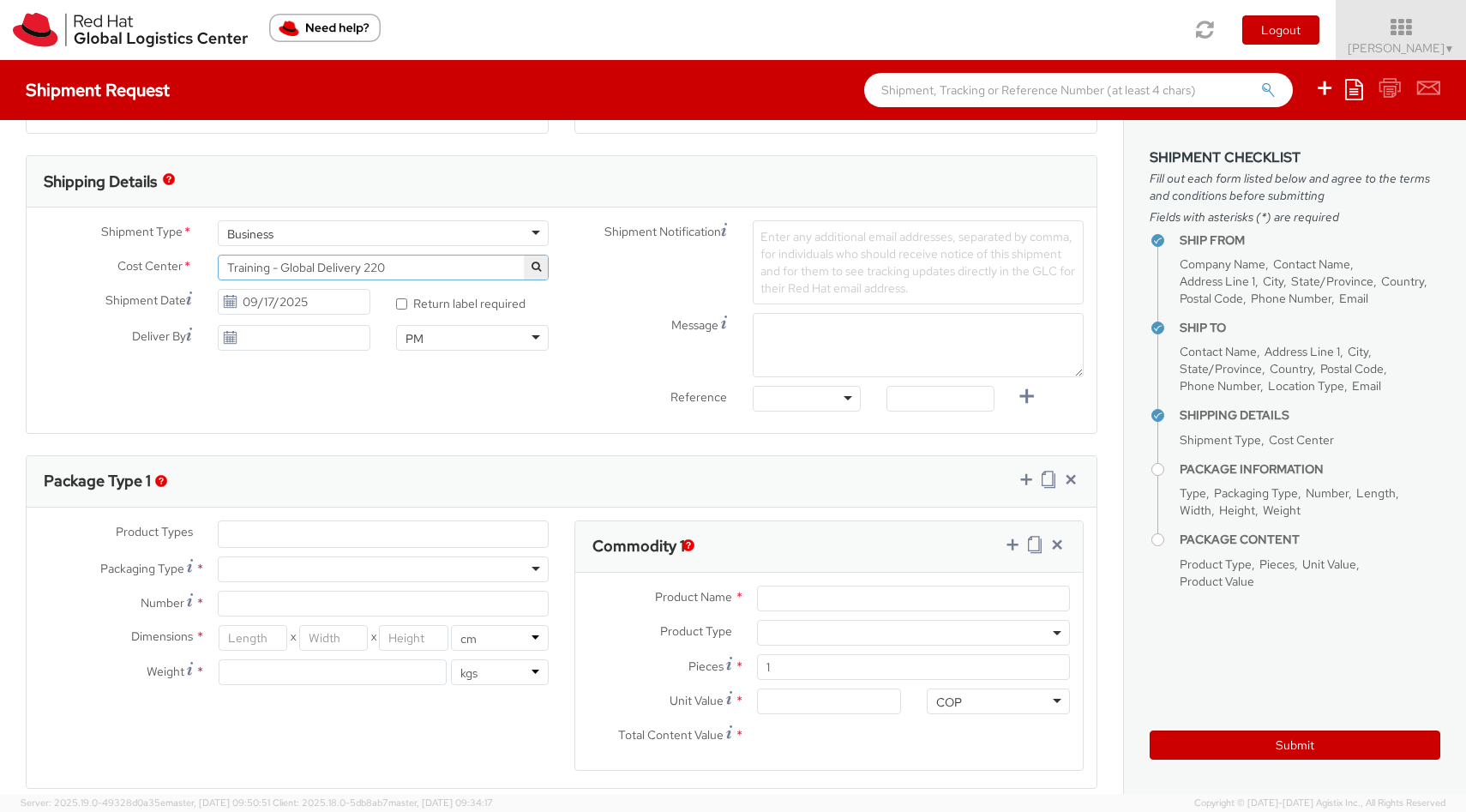
click at [448, 271] on span "Training - Global Delivery 220" at bounding box center [383, 267] width 312 height 15
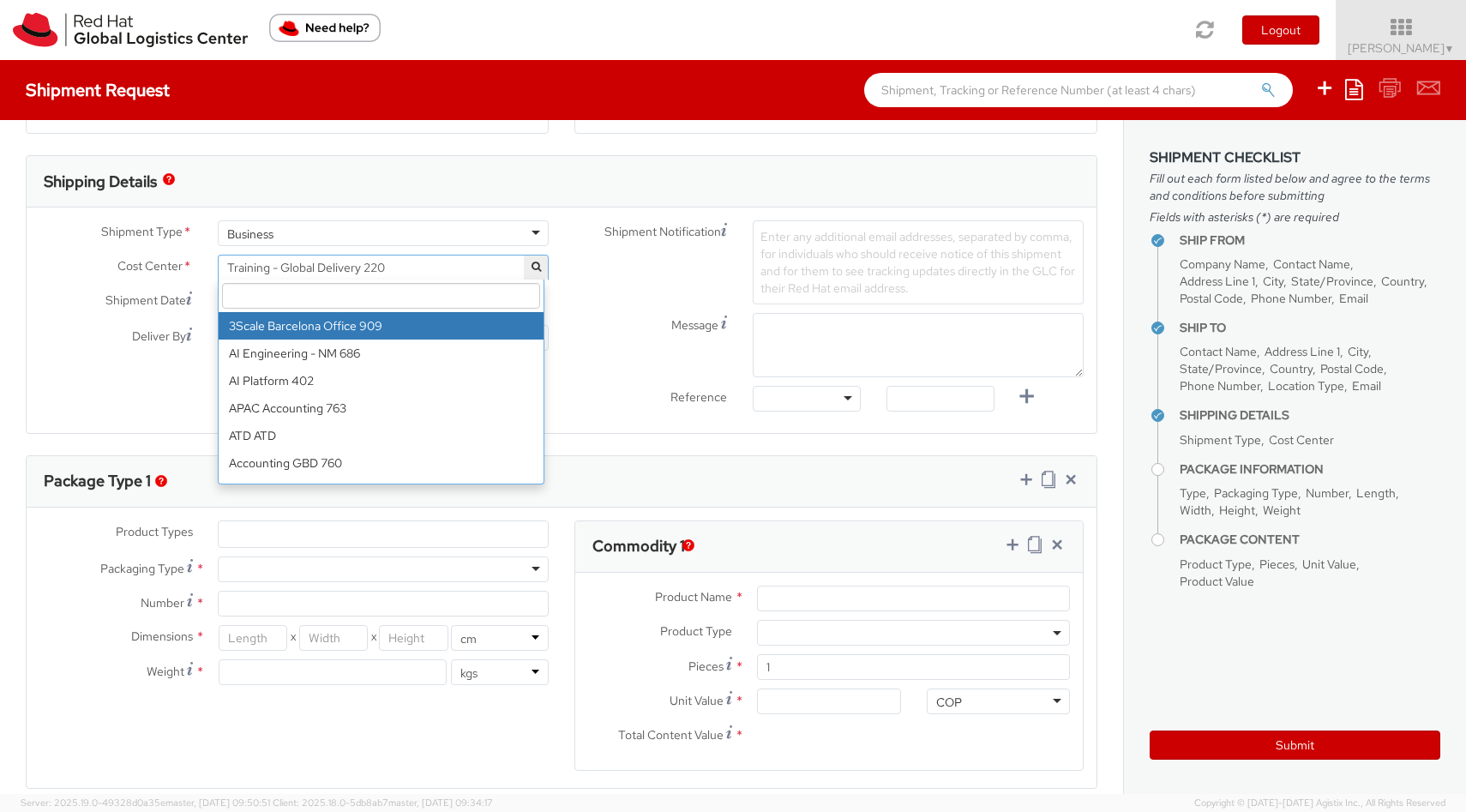
click at [448, 271] on span "Training - Global Delivery 220" at bounding box center [383, 267] width 312 height 15
click at [378, 287] on input "search" at bounding box center [380, 296] width 318 height 26
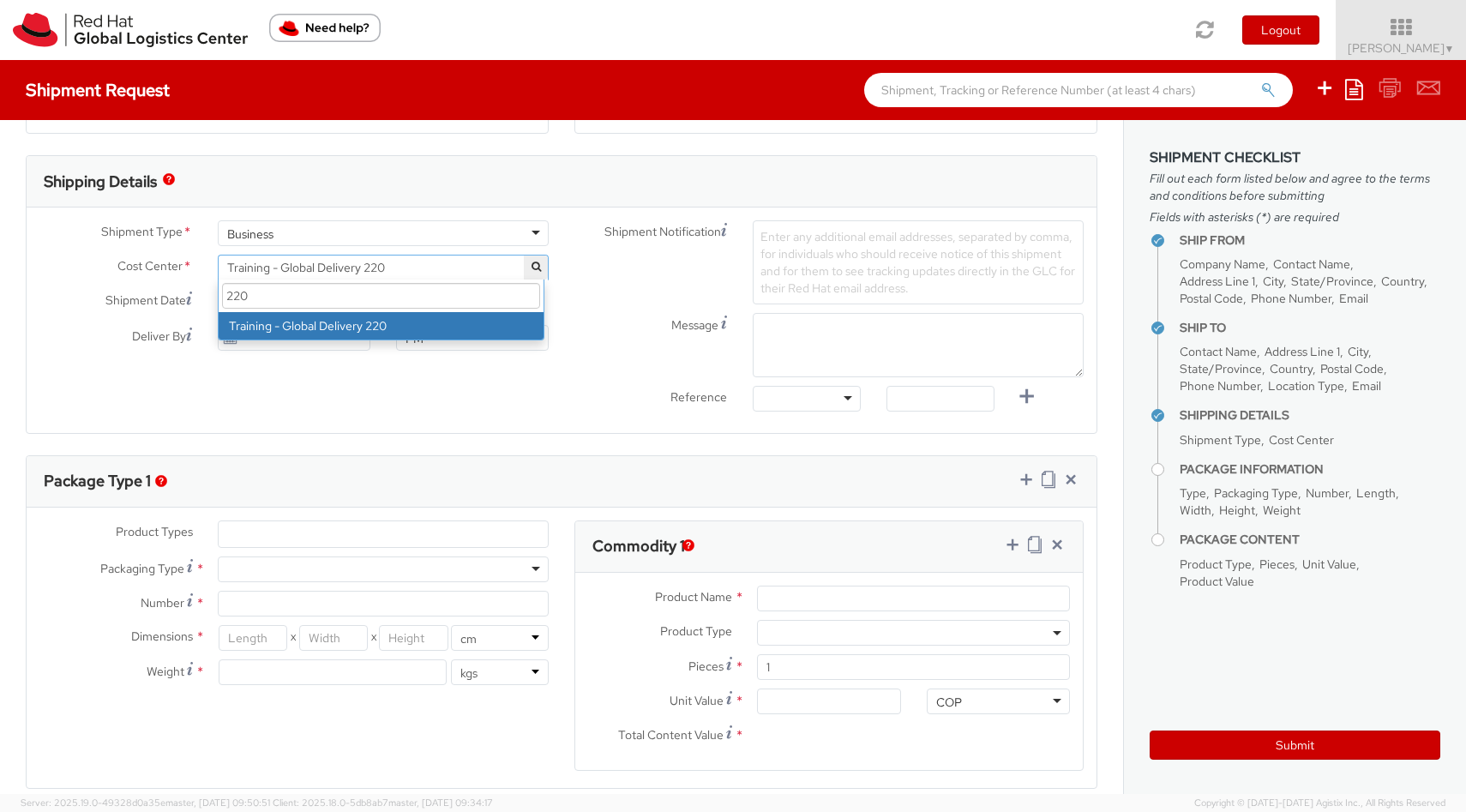
type input "220"
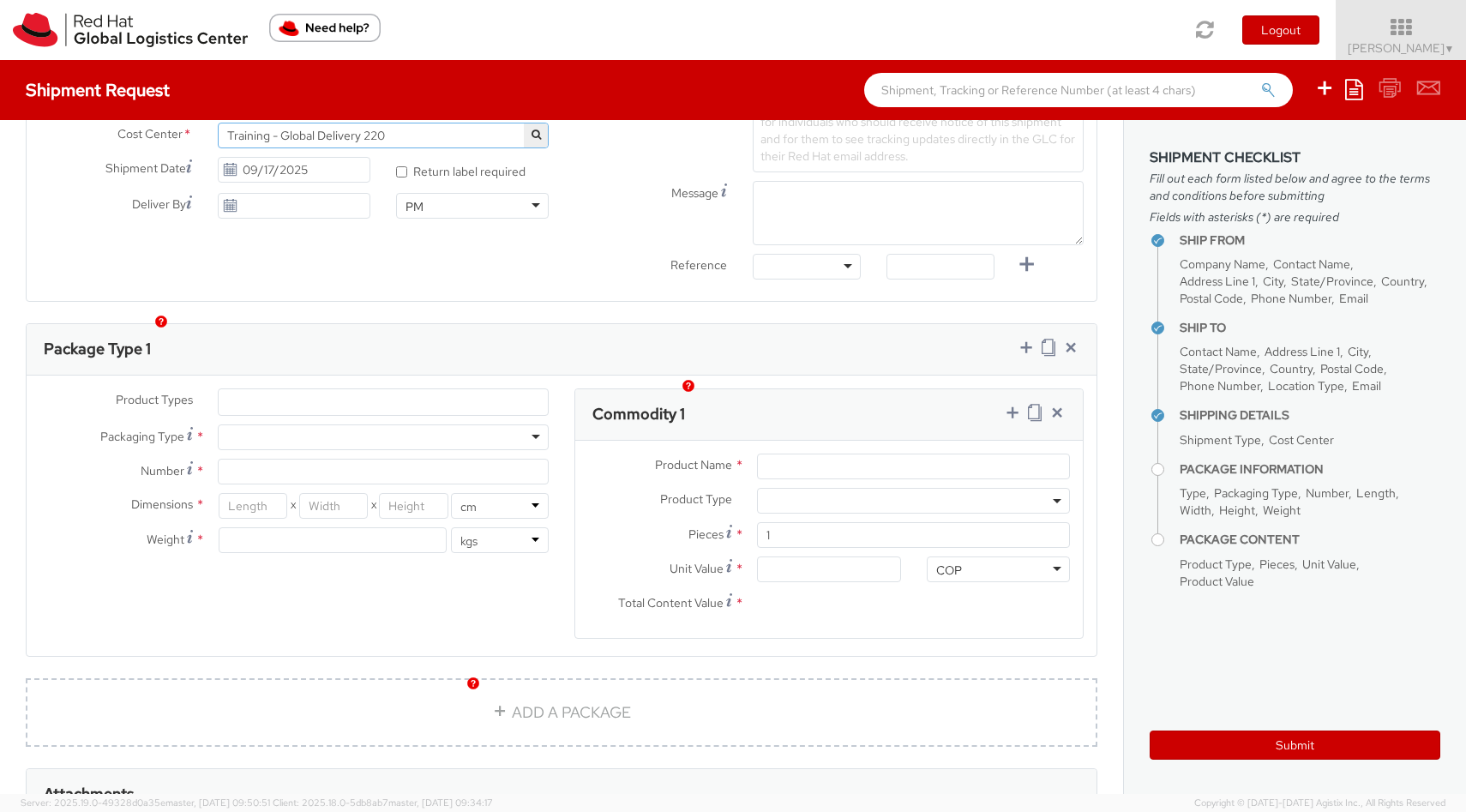
scroll to position [661, 0]
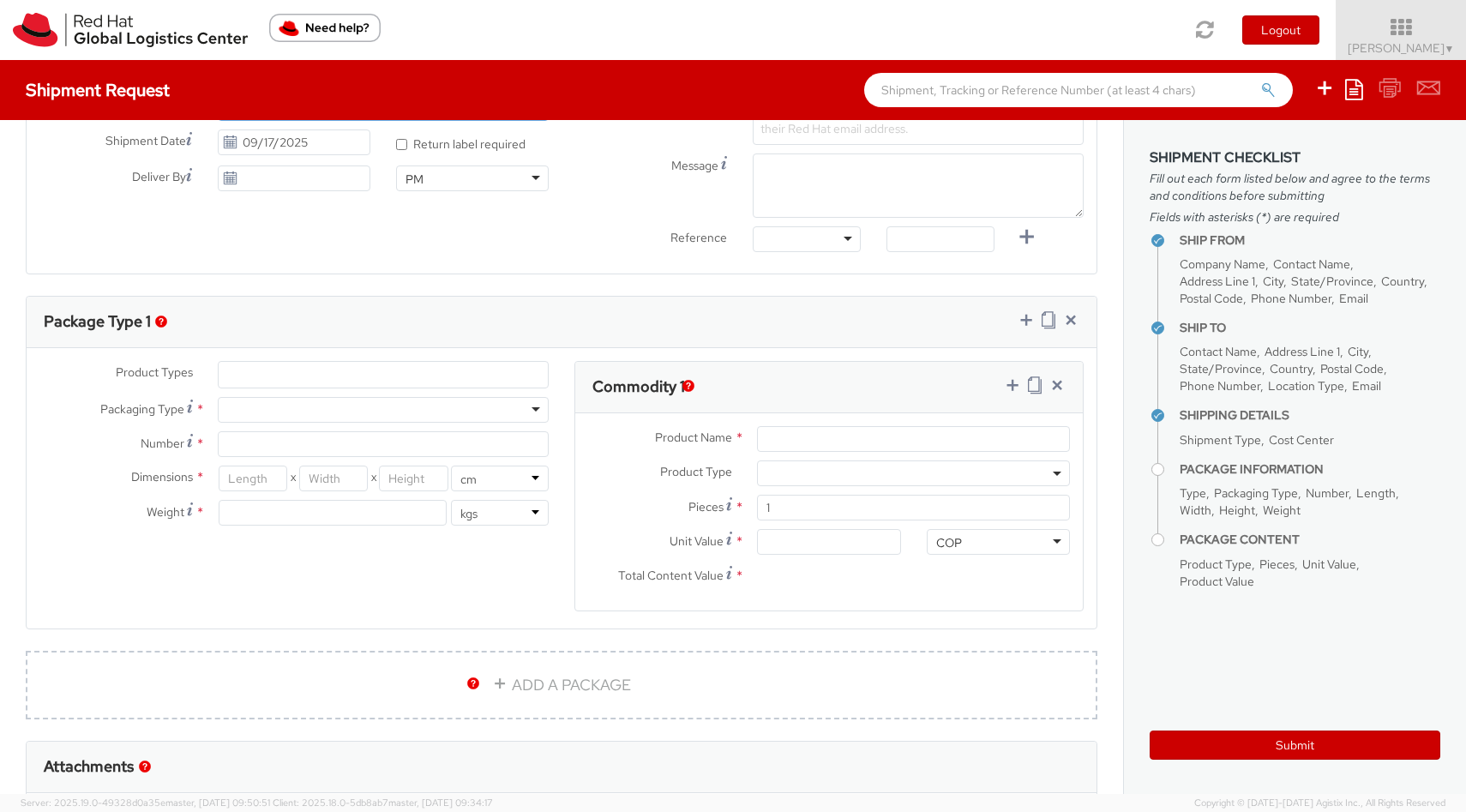
click at [329, 379] on ul at bounding box center [383, 374] width 329 height 26
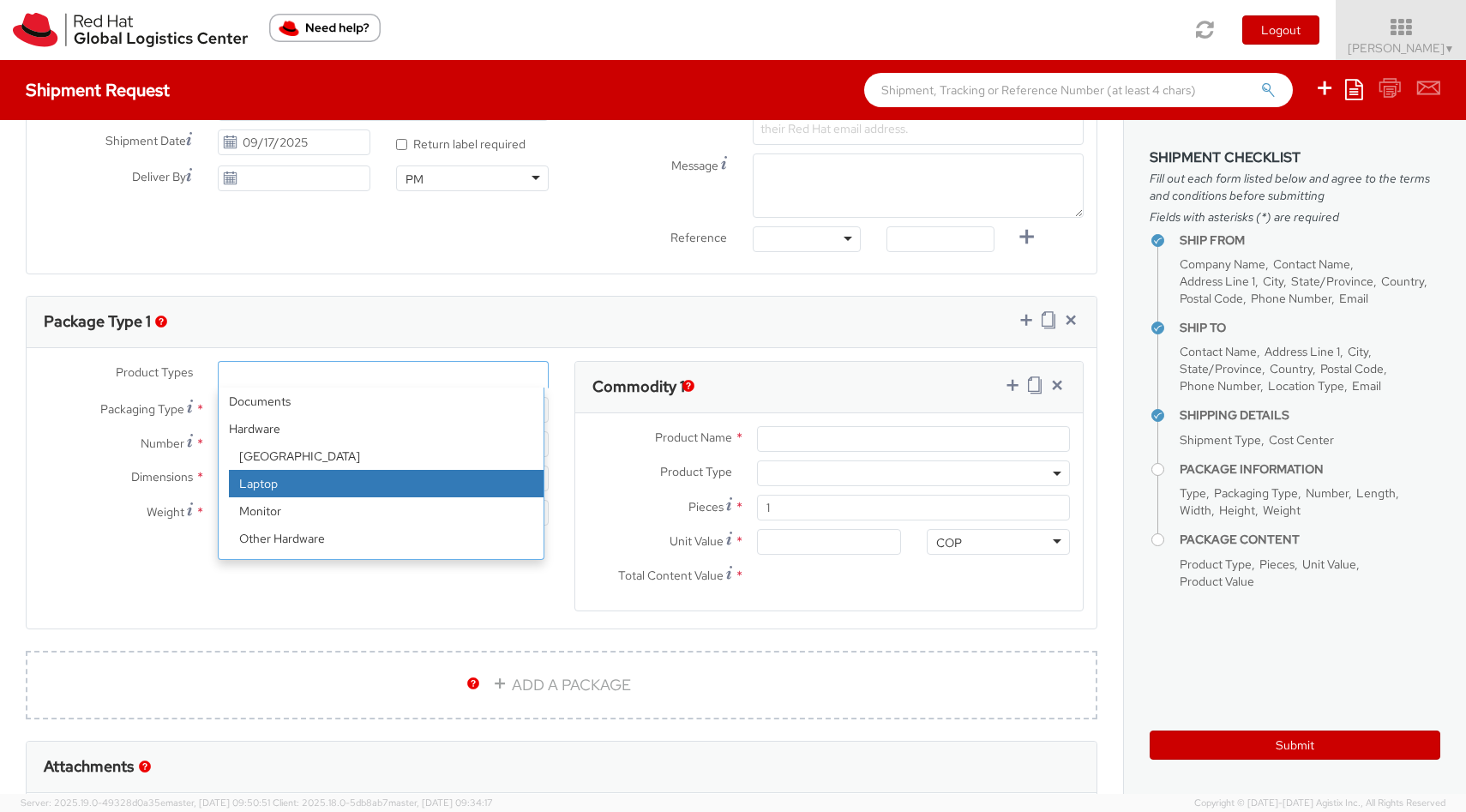
select select "LAPTOP"
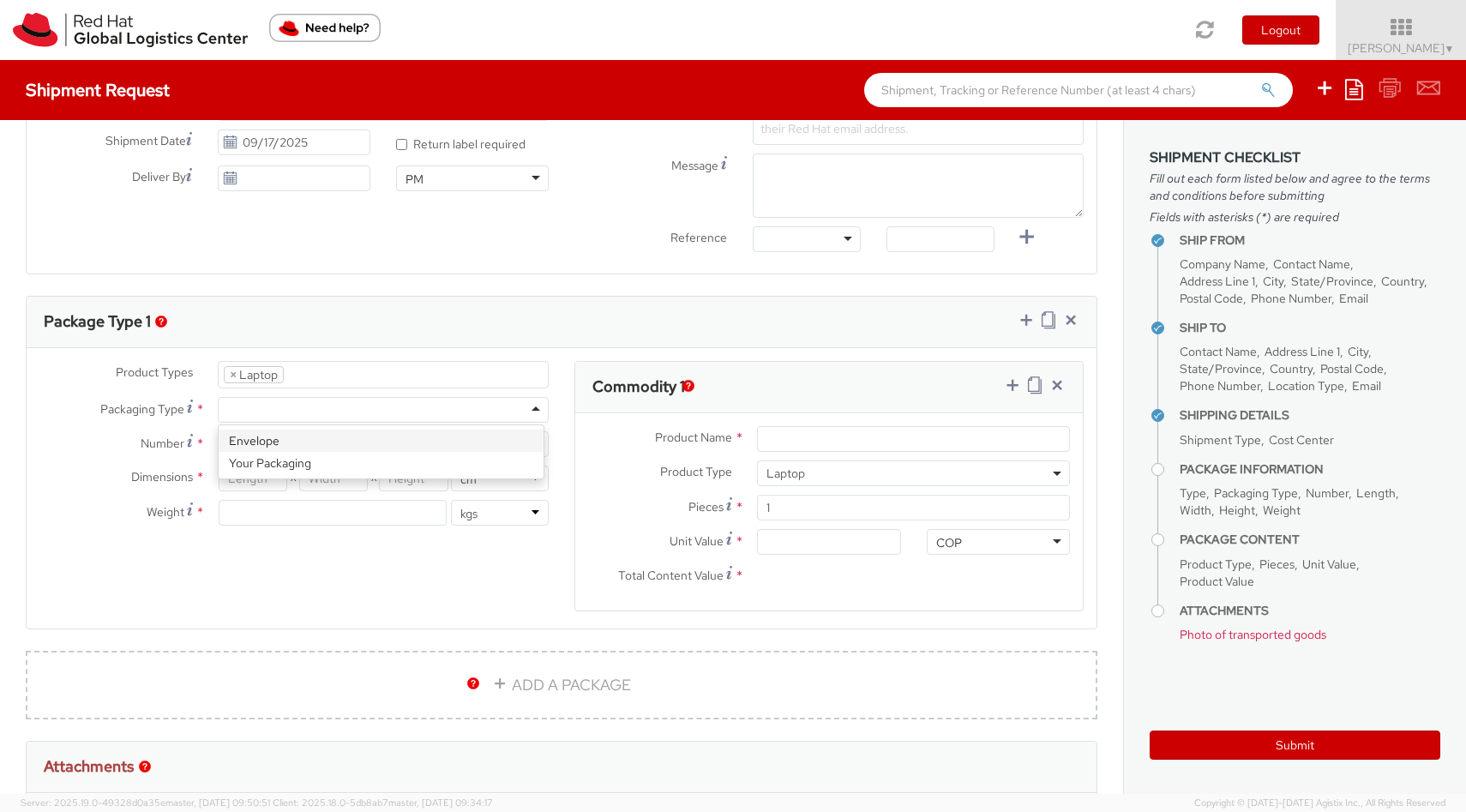
click at [305, 408] on div at bounding box center [383, 409] width 331 height 26
click at [294, 450] on input "Number *" at bounding box center [383, 443] width 331 height 26
type input "1"
click at [316, 576] on div "Product Types * Documents Docking Station Laptop Monitor Other Hardware Server …" at bounding box center [561, 497] width 1070 height 272
click at [255, 477] on input "number" at bounding box center [253, 478] width 69 height 26
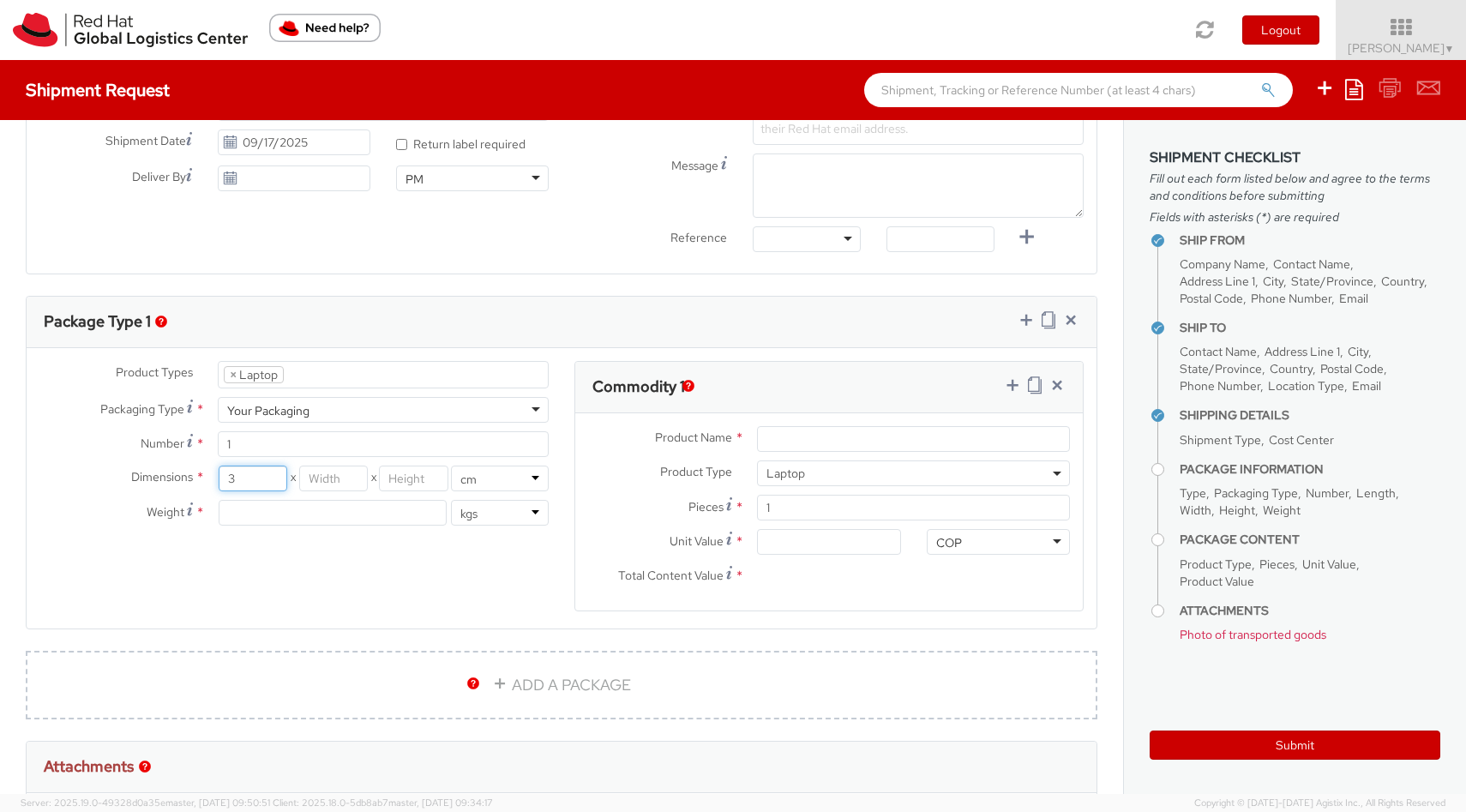
type input "32"
type input "32.2"
click at [325, 482] on input "number" at bounding box center [334, 478] width 69 height 26
type input "23"
type input "23.5"
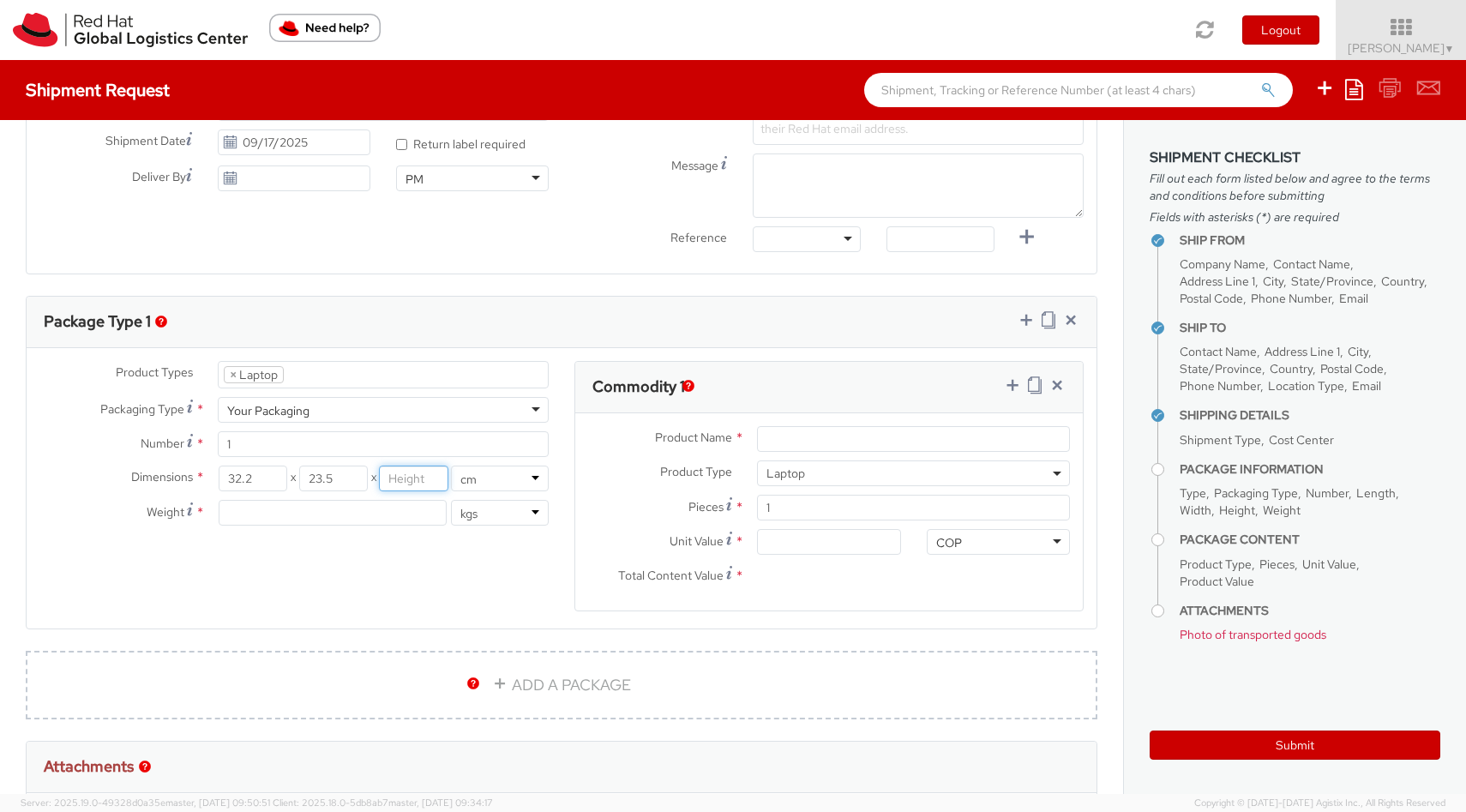
click at [425, 476] on input "number" at bounding box center [413, 478] width 69 height 26
type input "1"
type input "1.8"
click at [312, 515] on input "number" at bounding box center [333, 513] width 228 height 26
type input "2"
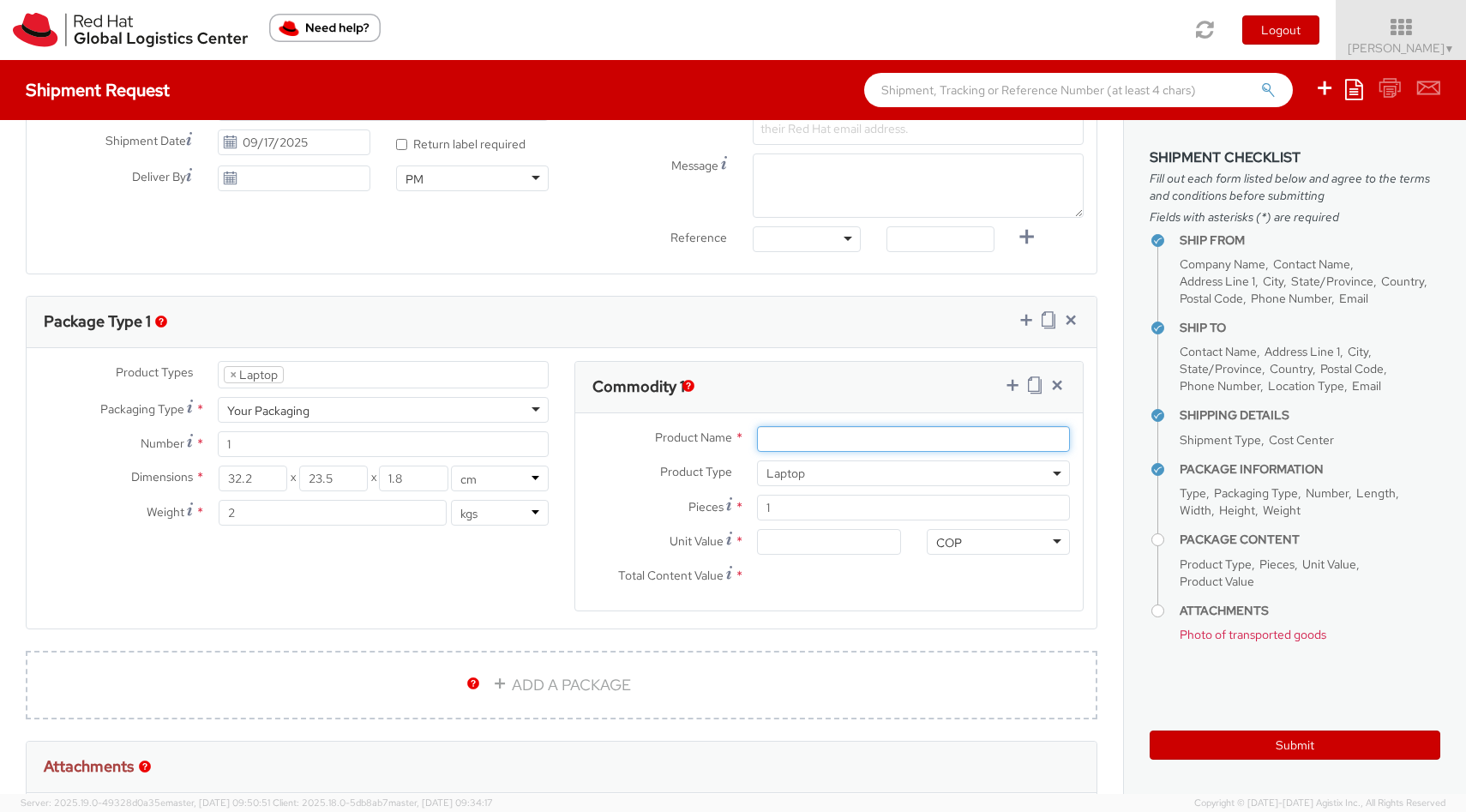
click at [853, 442] on input "Product Name *" at bounding box center [913, 439] width 313 height 26
paste input "PF5MCQZ9 - Lenovo X1"
type input "PF5MCQZ9 - Lenovo X1"
click at [819, 540] on input "Unit Value *" at bounding box center [829, 542] width 143 height 26
type input "1.00"
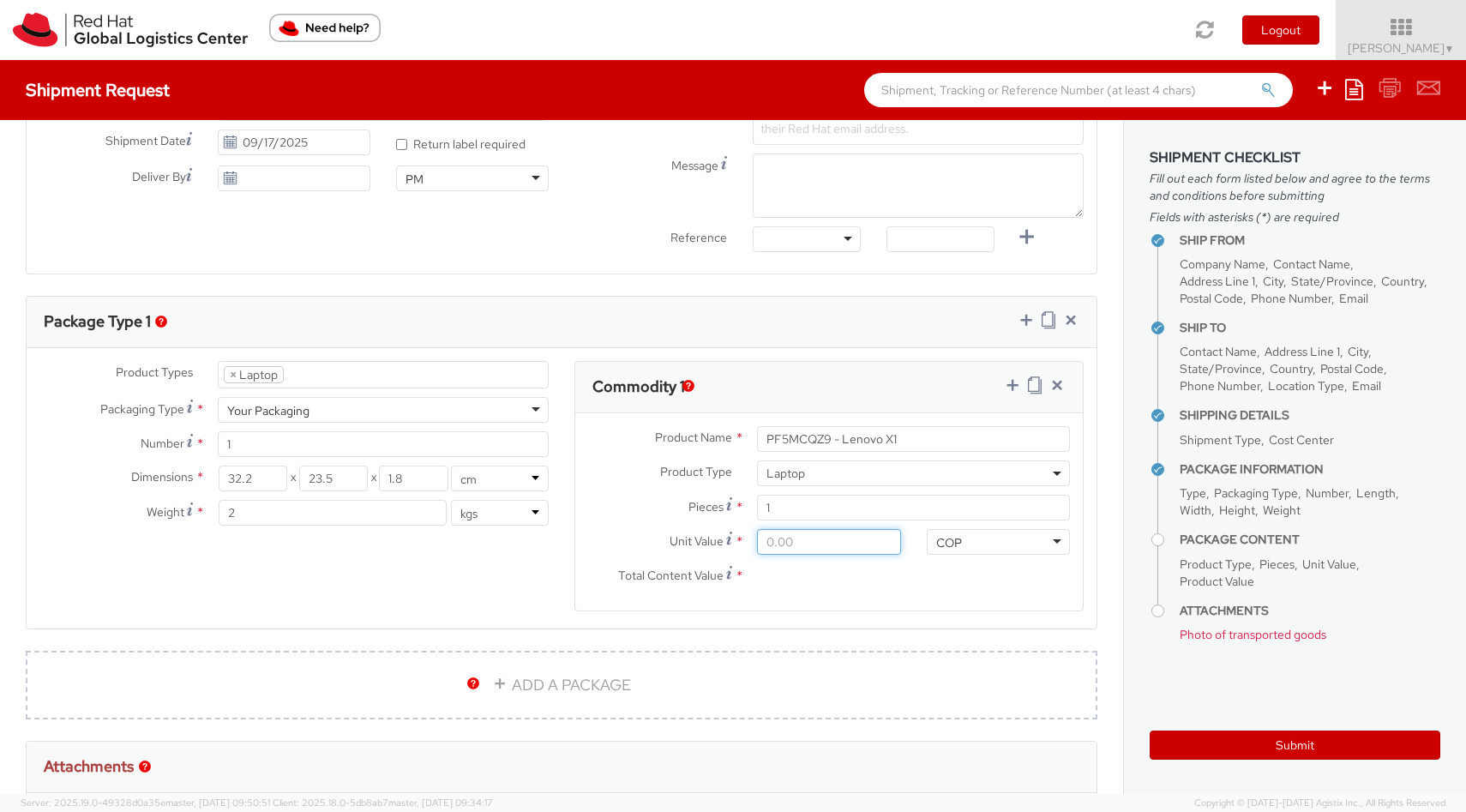
type input "1.00"
type input "10.00"
type input "100.00"
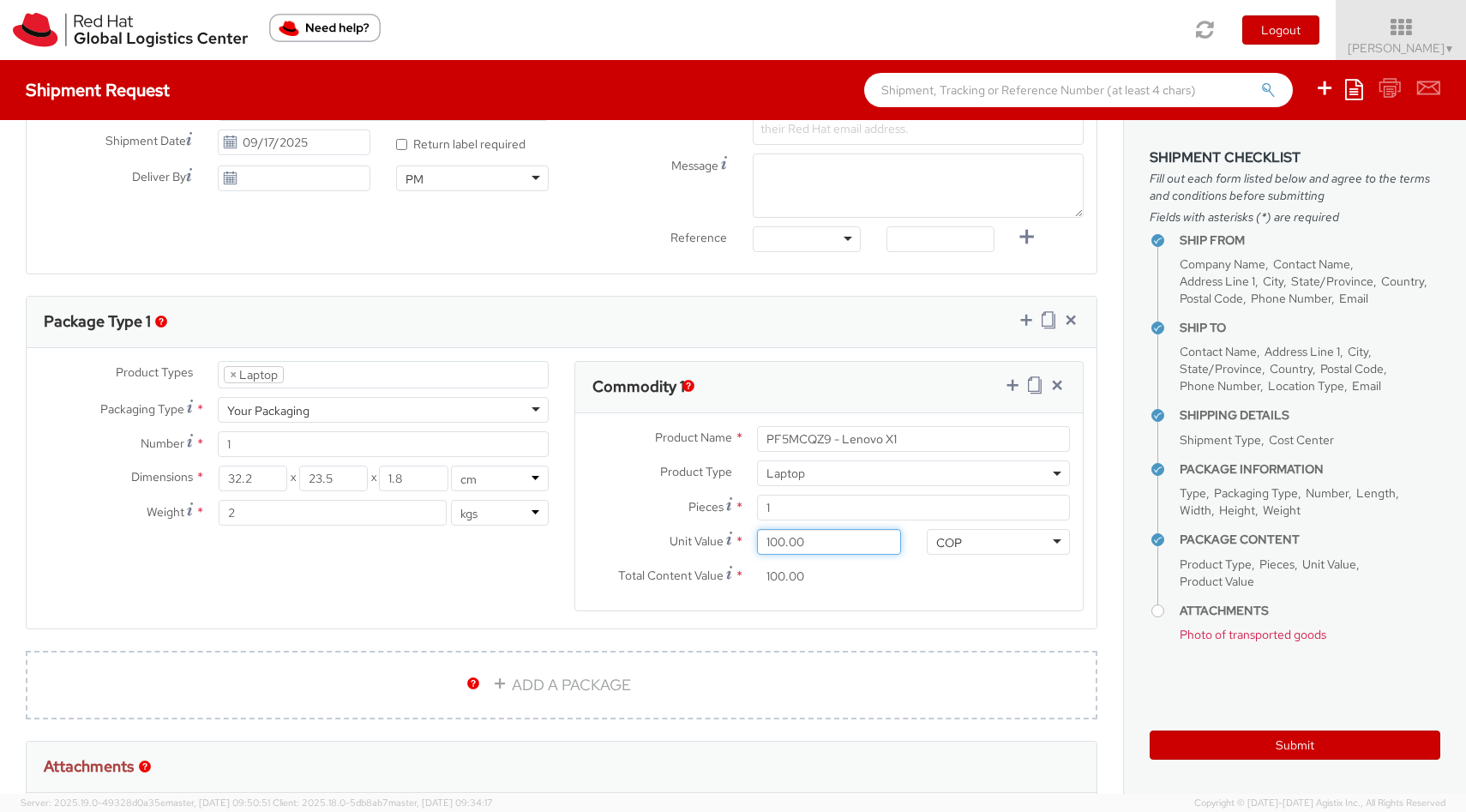
type input "1,000.00"
type input "10,000.00"
type input "100,000.00"
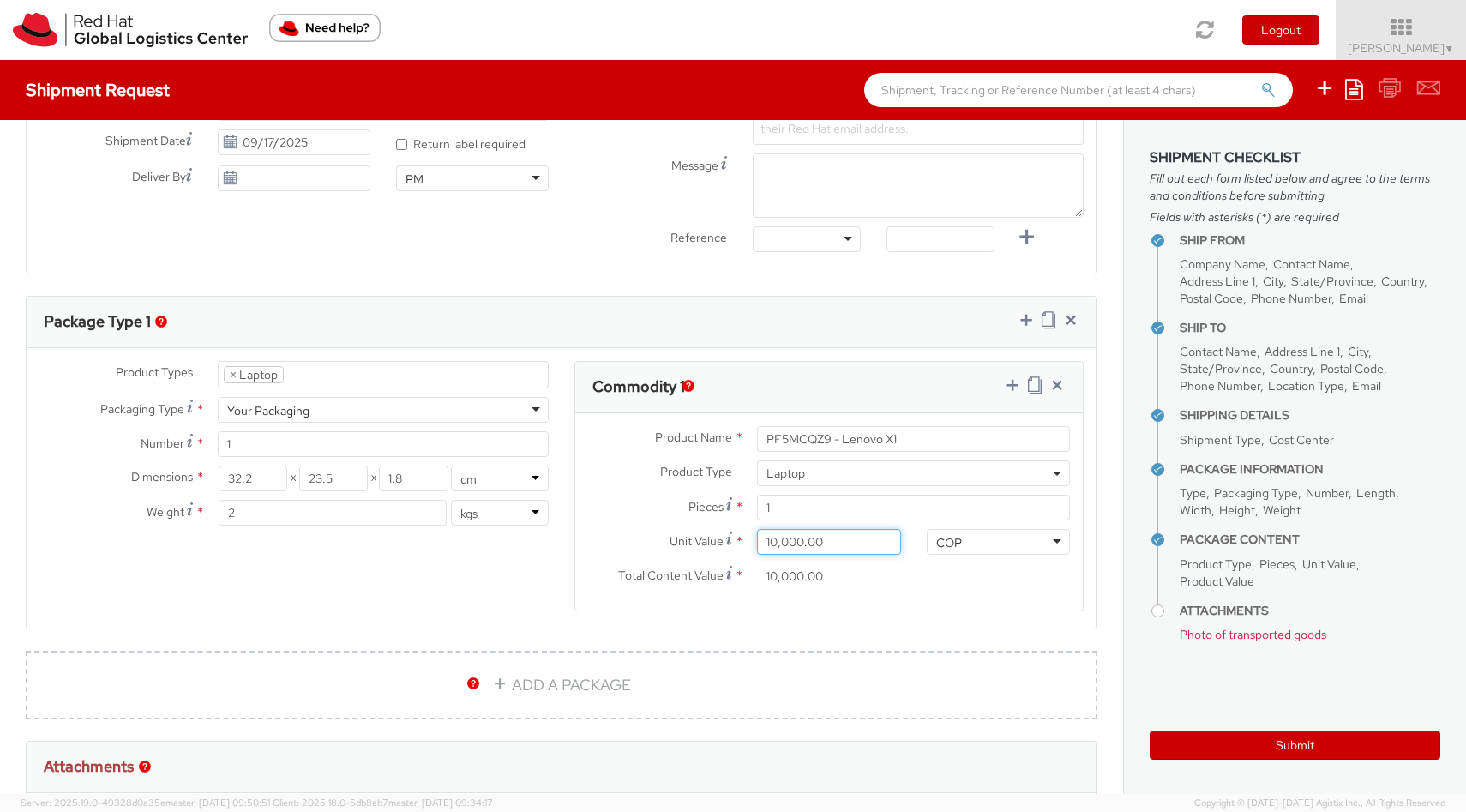
type input "100,000.00"
type input "1,000,000.00"
type input "10,000,000.00"
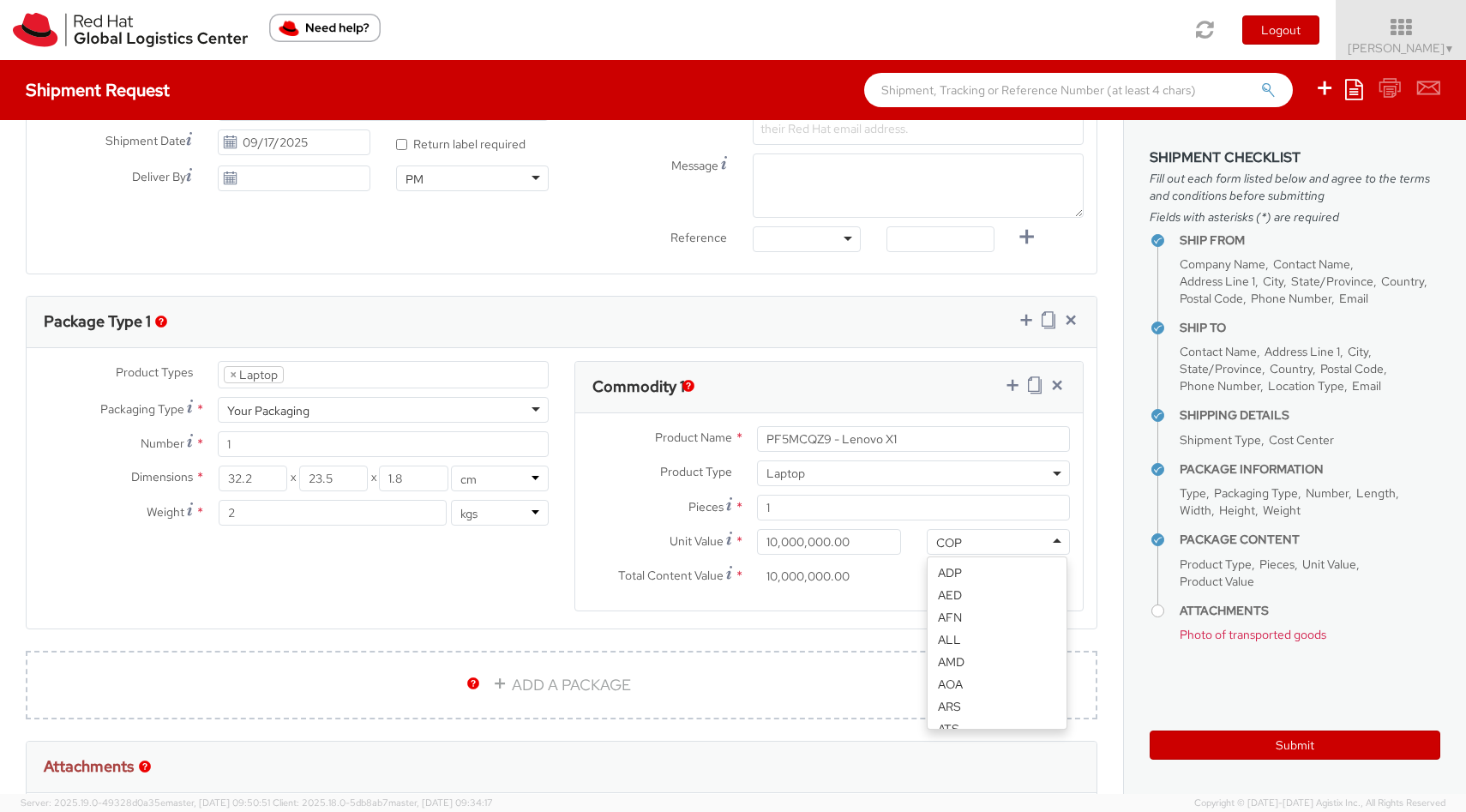
scroll to position [577, 0]
click at [974, 552] on div "COP" at bounding box center [998, 542] width 143 height 26
click at [869, 594] on div "Total Content Value * 10,000,000.00" at bounding box center [745, 580] width 339 height 34
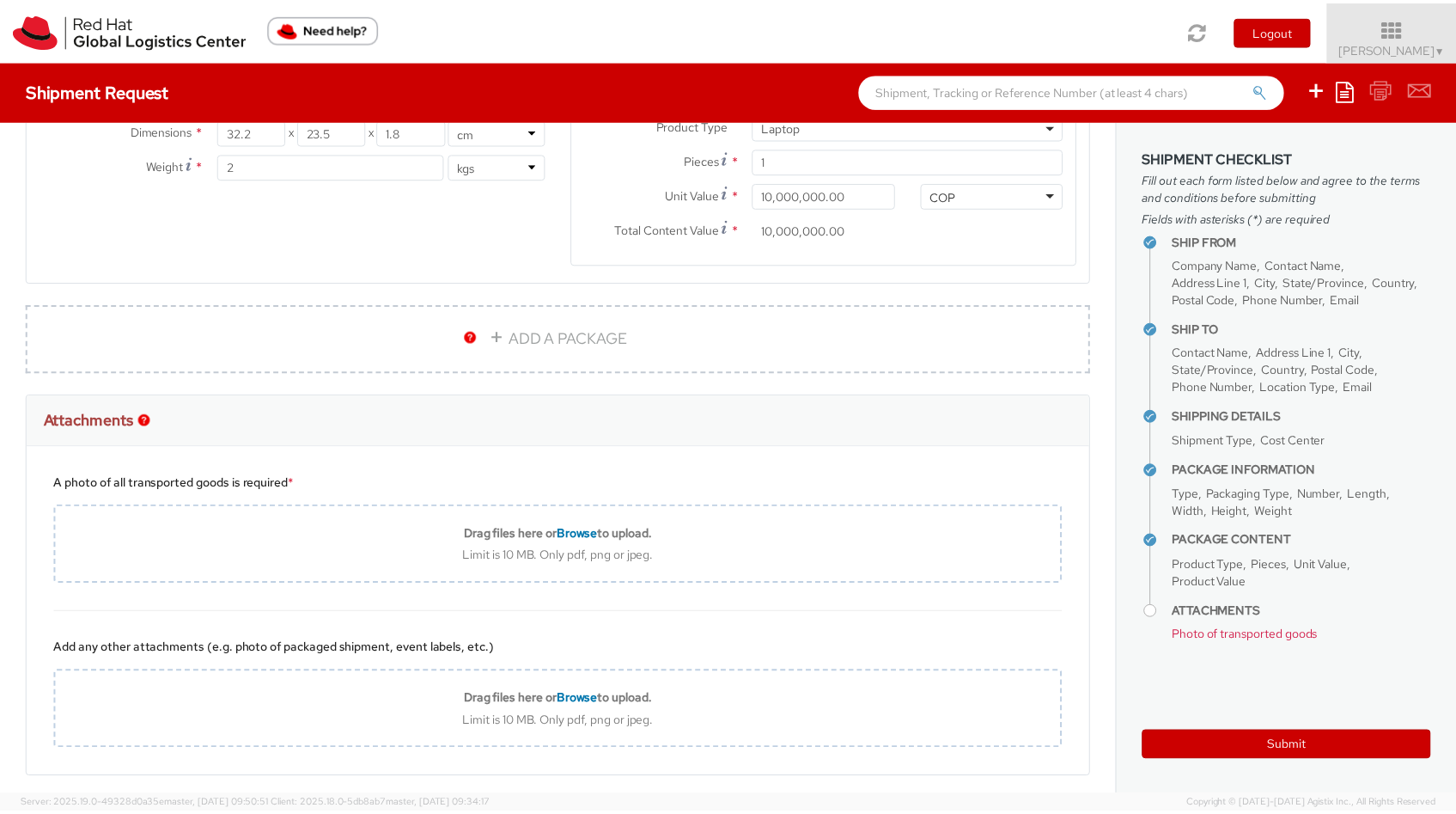
scroll to position [1084, 0]
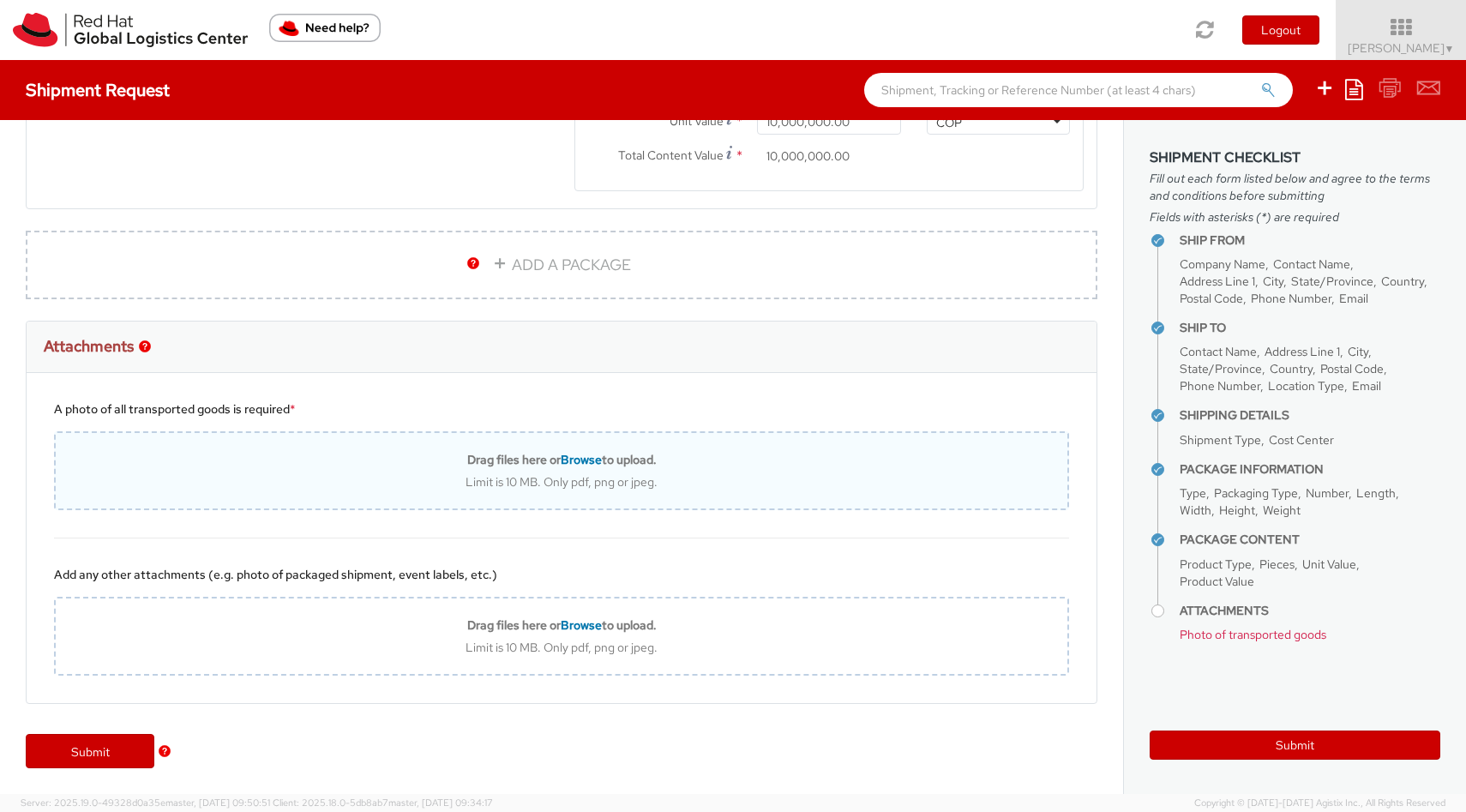
click at [279, 455] on div "Drag files here or Browse to upload." at bounding box center [562, 459] width 1012 height 15
type input "C:\fakepath\IMG_4040.jpg"
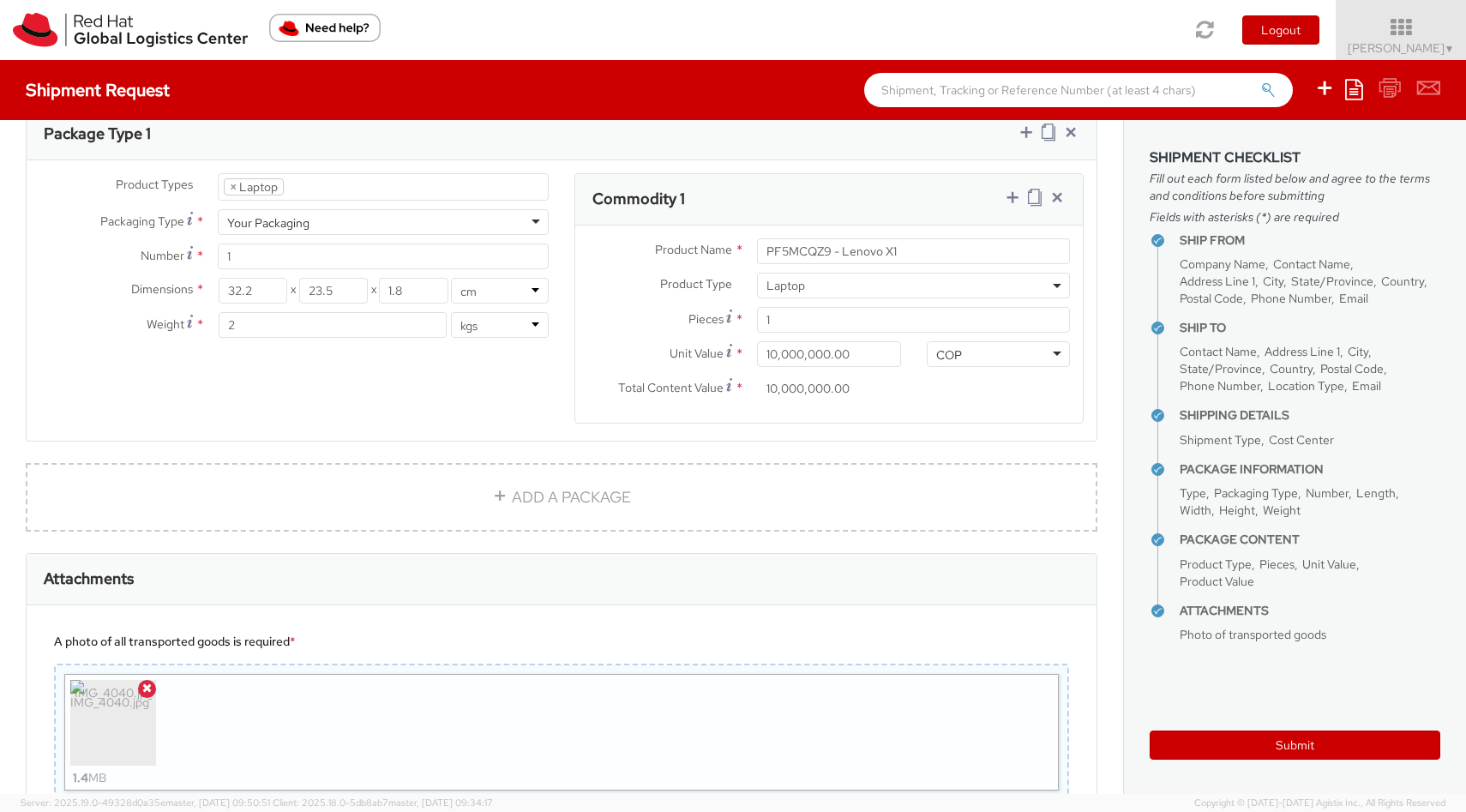
scroll to position [1140, 0]
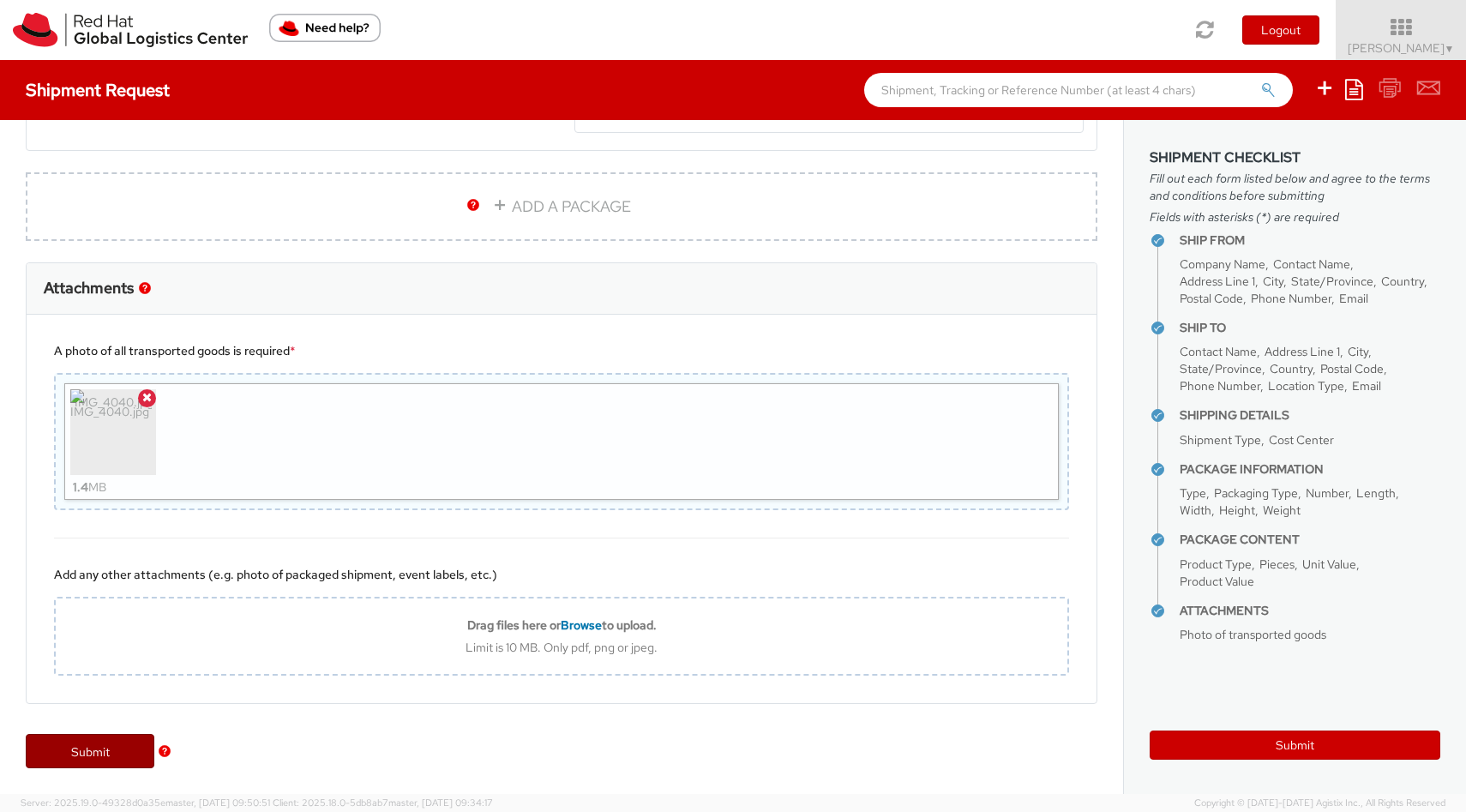
click at [133, 752] on link "Submit" at bounding box center [90, 751] width 129 height 34
